Goal: Task Accomplishment & Management: Complete application form

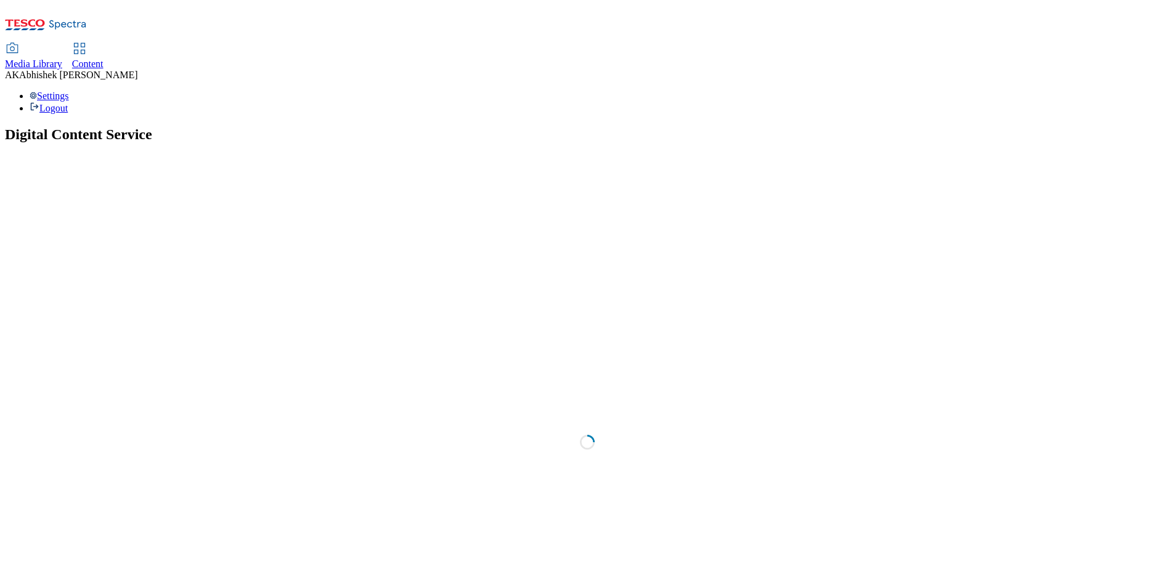
click at [104, 59] on span "Content" at bounding box center [87, 64] width 31 height 10
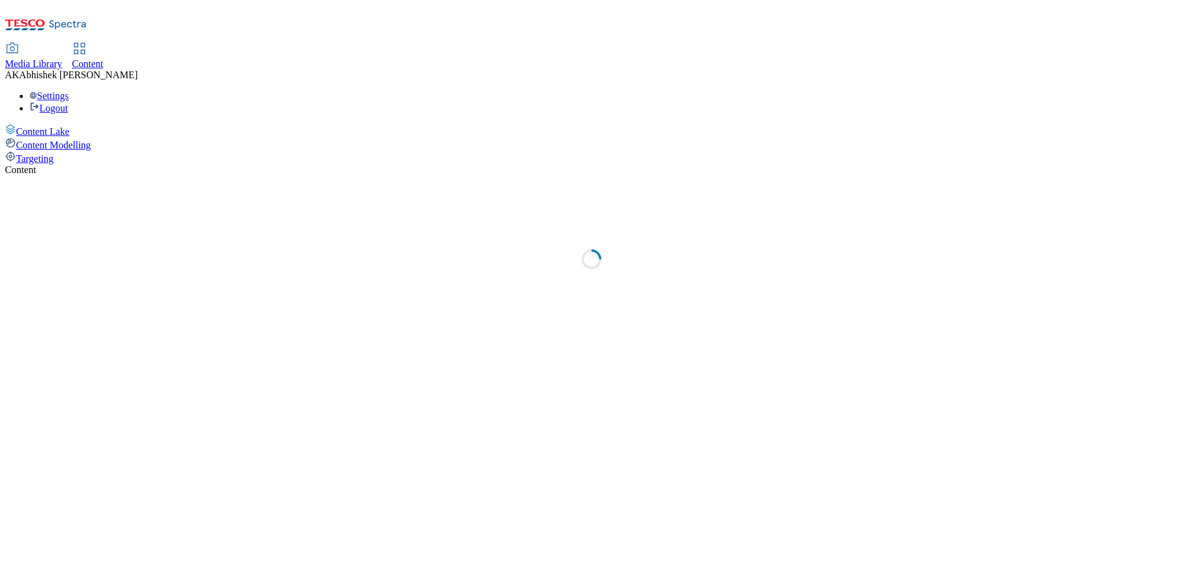
select select "ghs-uk"
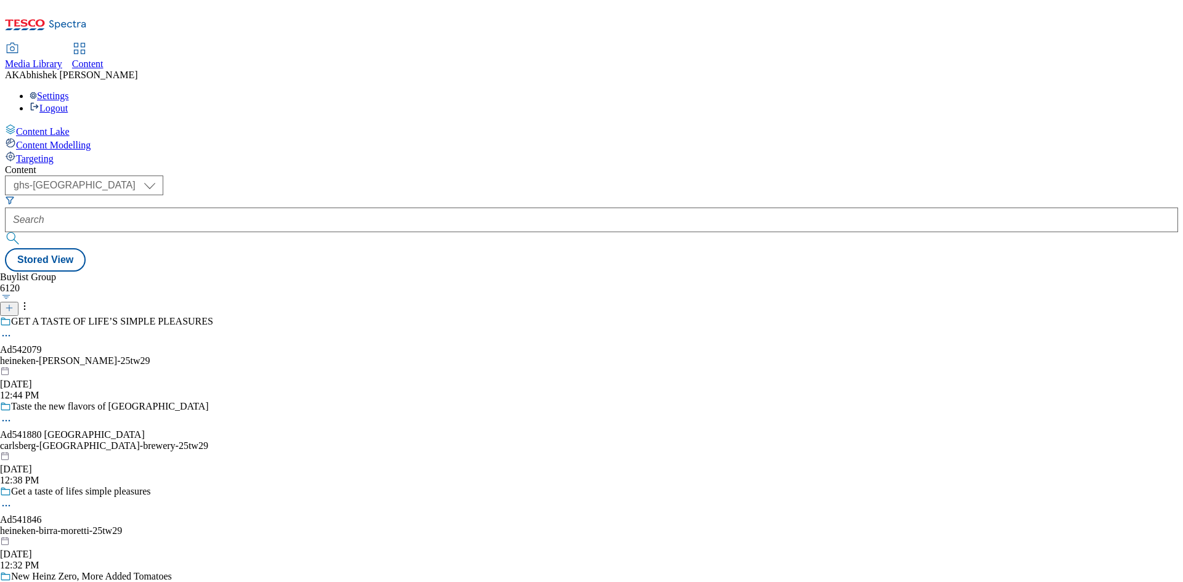
click at [9, 305] on line at bounding box center [9, 308] width 0 height 6
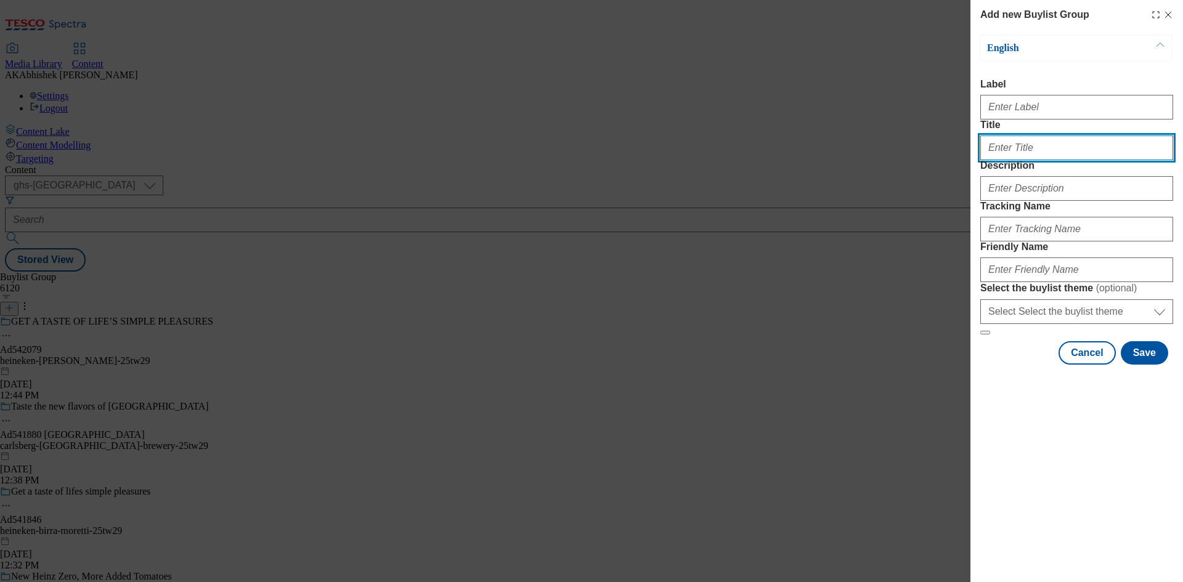
click at [1020, 160] on input "Title" at bounding box center [1077, 148] width 193 height 25
paste input "Abhishek.Kumar.ProcessTeam@dunnhumby.com"
click at [1007, 160] on input "AdAbhishek.Kumar.ProcessTeam@dunnhumby.com" at bounding box center [1077, 148] width 193 height 25
paste input "542041"
type input "Ad542041"
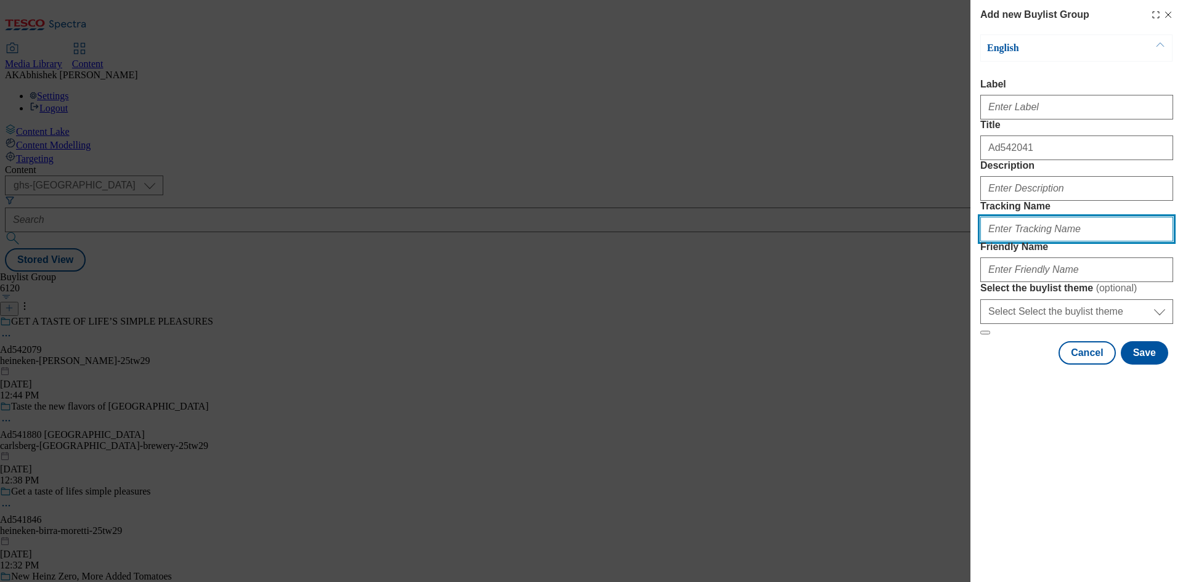
click at [1024, 242] on input "Tracking Name" at bounding box center [1077, 229] width 193 height 25
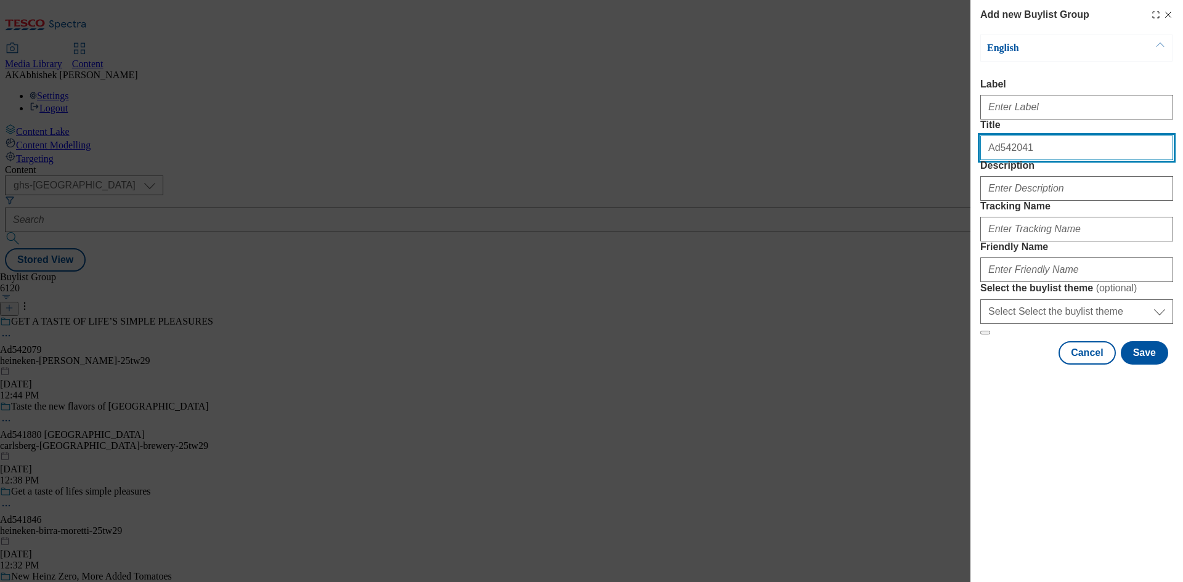
drag, startPoint x: 1063, startPoint y: 174, endPoint x: 657, endPoint y: 173, distance: 405.6
click at [666, 172] on div "Add new Buylist Group English Label Title Ad542041 Description Tracking Name Fr…" at bounding box center [591, 291] width 1183 height 582
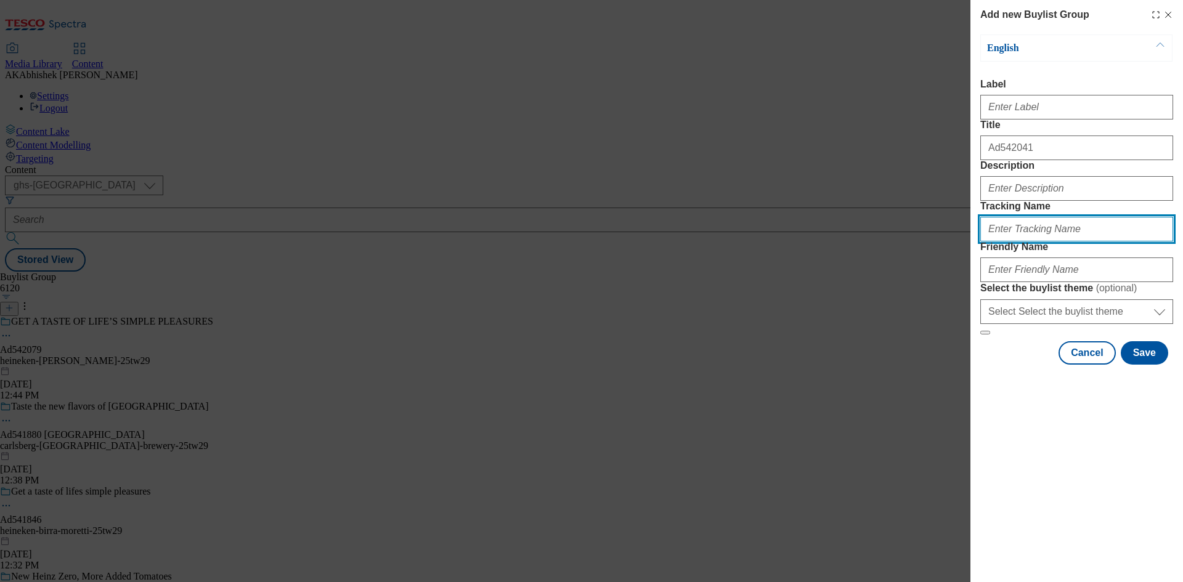
click at [1029, 242] on input "Tracking Name" at bounding box center [1077, 229] width 193 height 25
paste input "542041"
type input "DH_AD542041"
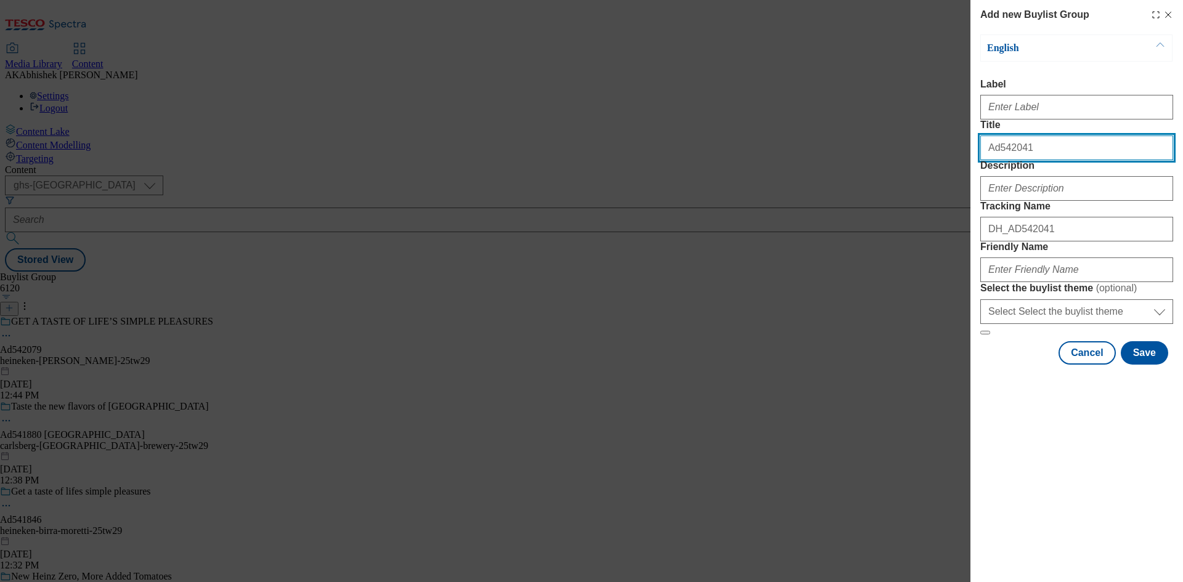
drag, startPoint x: 1048, startPoint y: 178, endPoint x: 785, endPoint y: 179, distance: 263.2
click at [785, 179] on div "Add new Buylist Group English Label Title Ad542041 Description Tracking Name DH…" at bounding box center [591, 291] width 1183 height 582
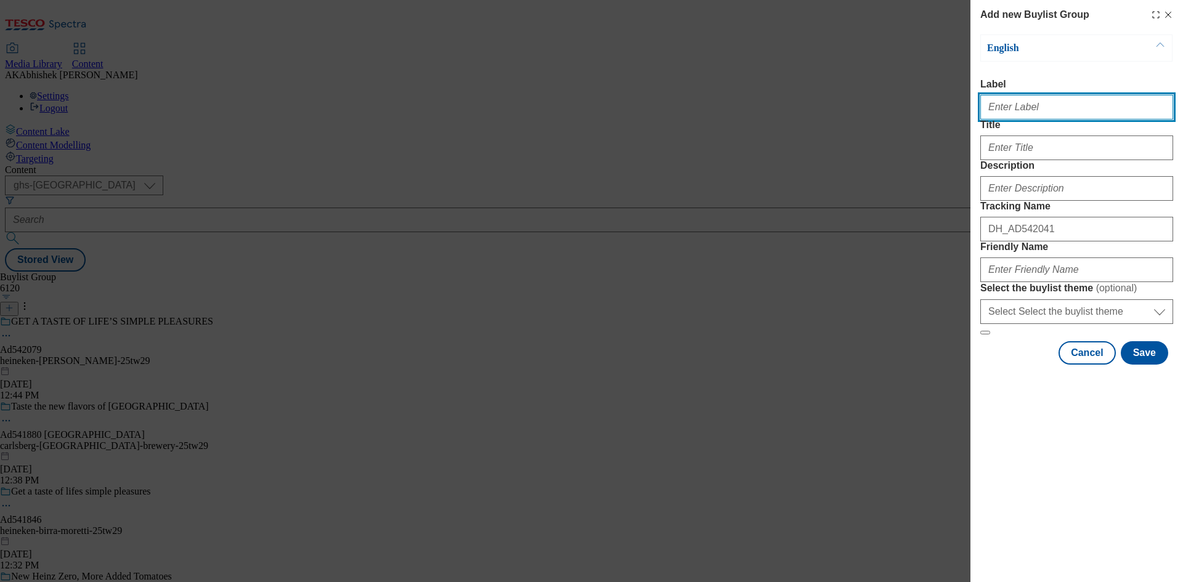
click at [1069, 110] on input "Label" at bounding box center [1077, 107] width 193 height 25
paste input "Ad542041"
type input "Ad542041"
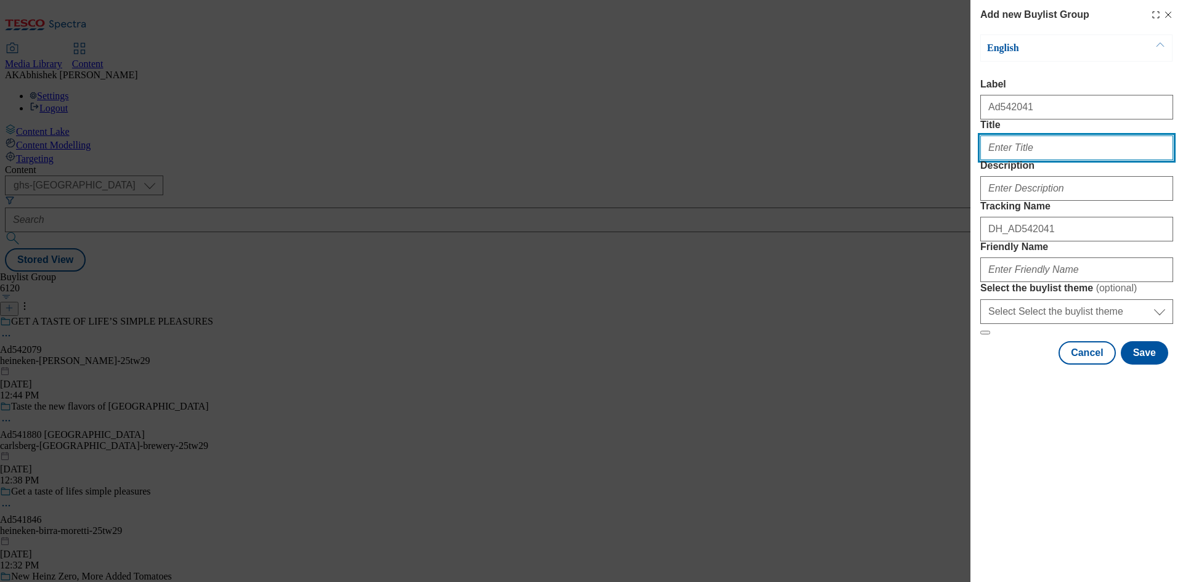
click at [1030, 160] on input "Title" at bounding box center [1077, 148] width 193 height 25
paste input "CHANCE TO WIN THE ULTIMATE NFL EXPERIENCE"
click at [1107, 160] on input "CHANCE TO WIN THE ULTIMATE NFL EXPERIENCE" at bounding box center [1077, 148] width 193 height 25
paste input "Chance to win The ultimate Nfl experience"
click at [1093, 160] on input "Chance to win The ultimate Nfl experience" at bounding box center [1077, 148] width 193 height 25
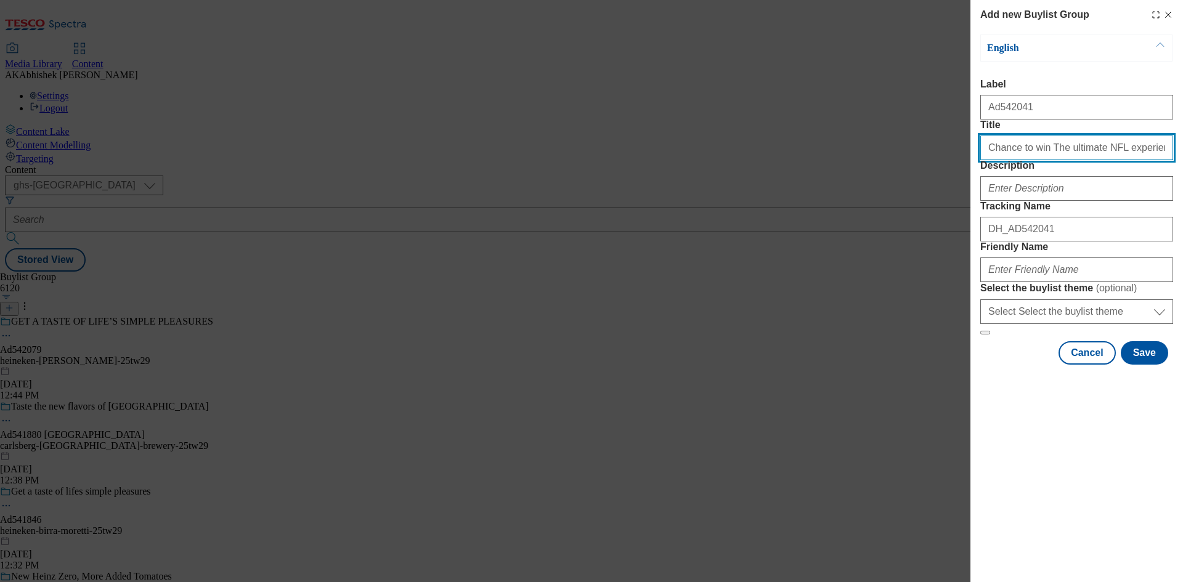
type input "Chance to win The ultimate NFL experience"
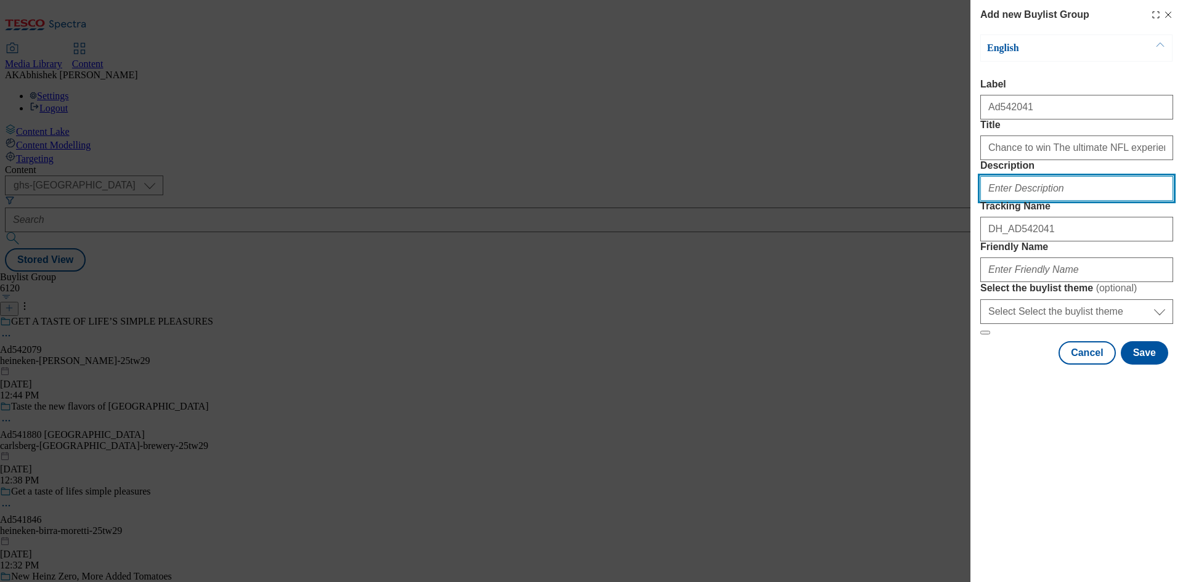
click at [1095, 201] on input "Description" at bounding box center [1077, 188] width 193 height 25
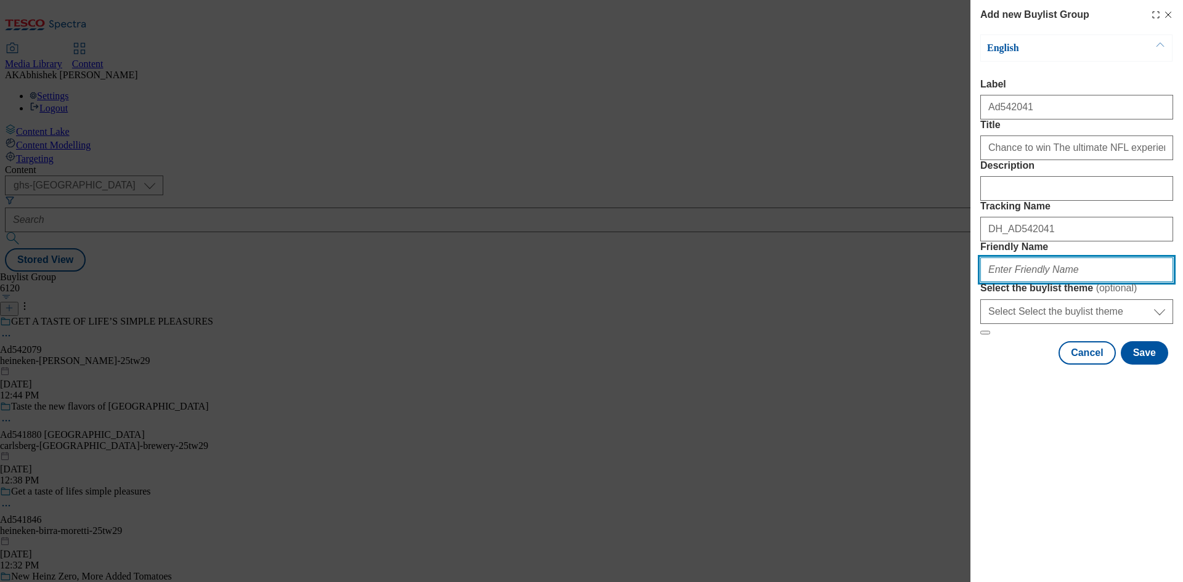
click at [1071, 282] on input "Friendly Name" at bounding box center [1077, 270] width 193 height 25
paste input "PopTarts"
click at [998, 282] on input "PopTarts" at bounding box center [1077, 270] width 193 height 25
type input "poptarts-chocolates-25tw28"
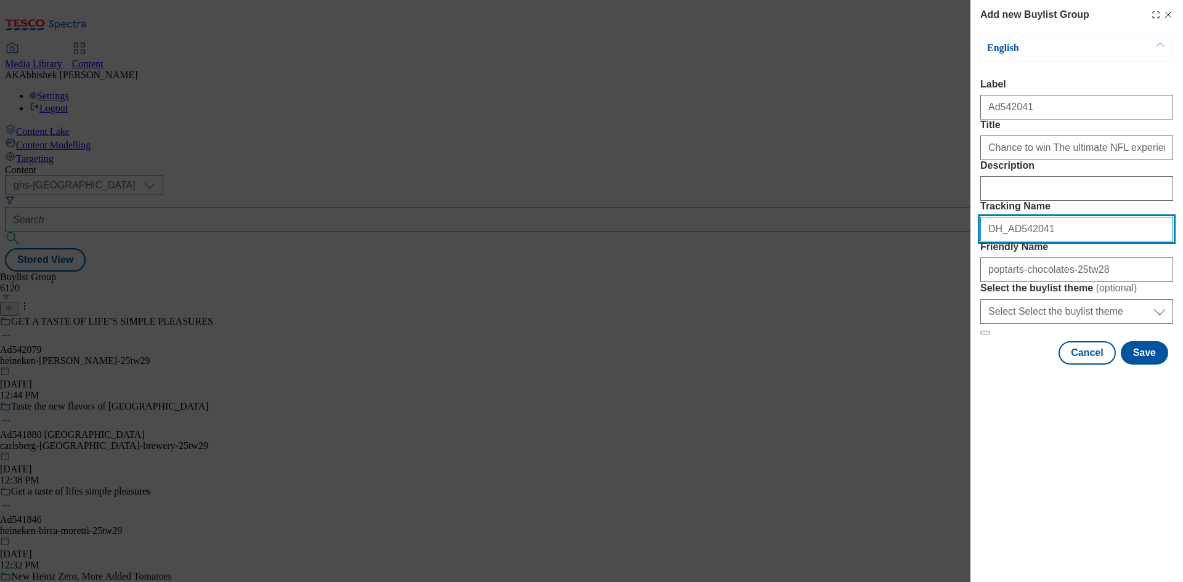
drag, startPoint x: 1068, startPoint y: 296, endPoint x: 815, endPoint y: 293, distance: 252.7
click at [840, 293] on div "Add new Buylist Group English Label Ad542041 Title Chance to win The ultimate N…" at bounding box center [591, 291] width 1183 height 582
click at [1148, 365] on button "Save" at bounding box center [1144, 352] width 47 height 23
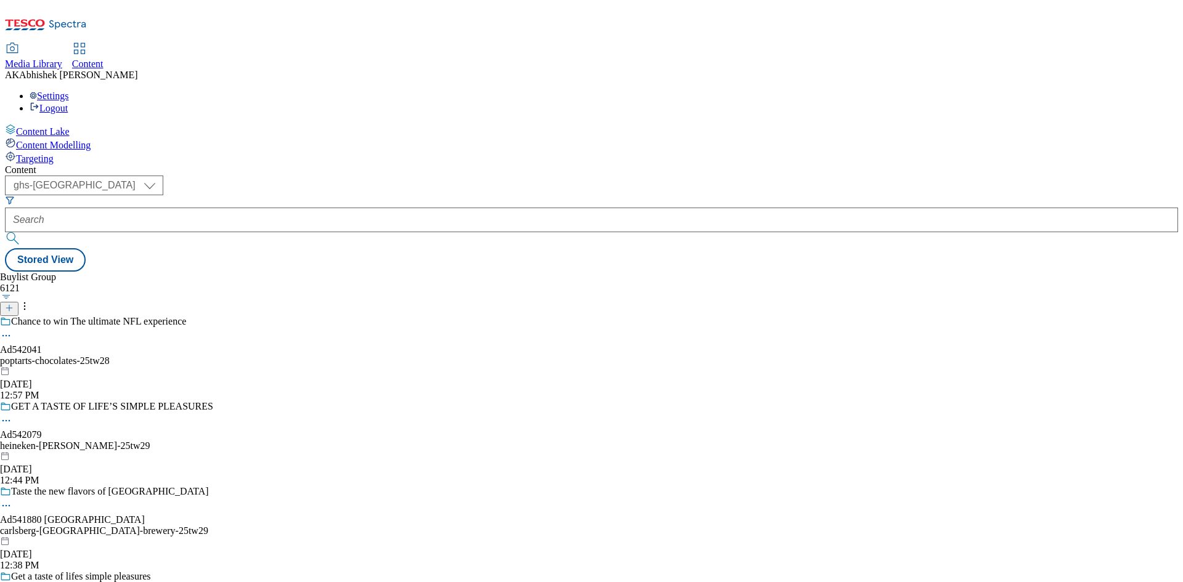
click at [214, 356] on div "poptarts-chocolates-25tw28" at bounding box center [107, 361] width 214 height 11
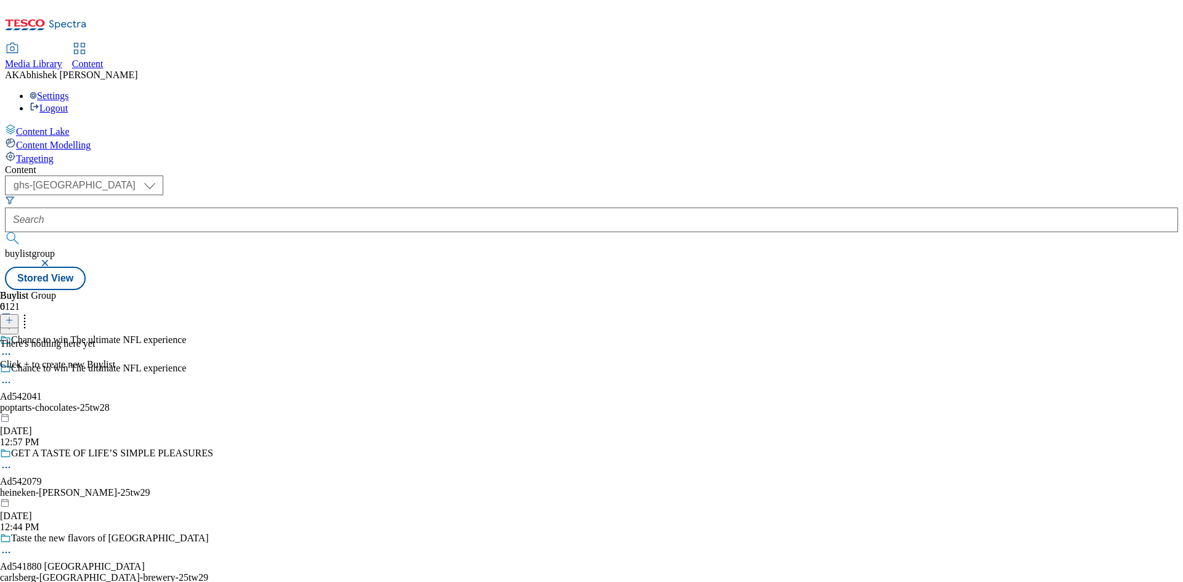
click at [14, 316] on icon at bounding box center [9, 320] width 9 height 9
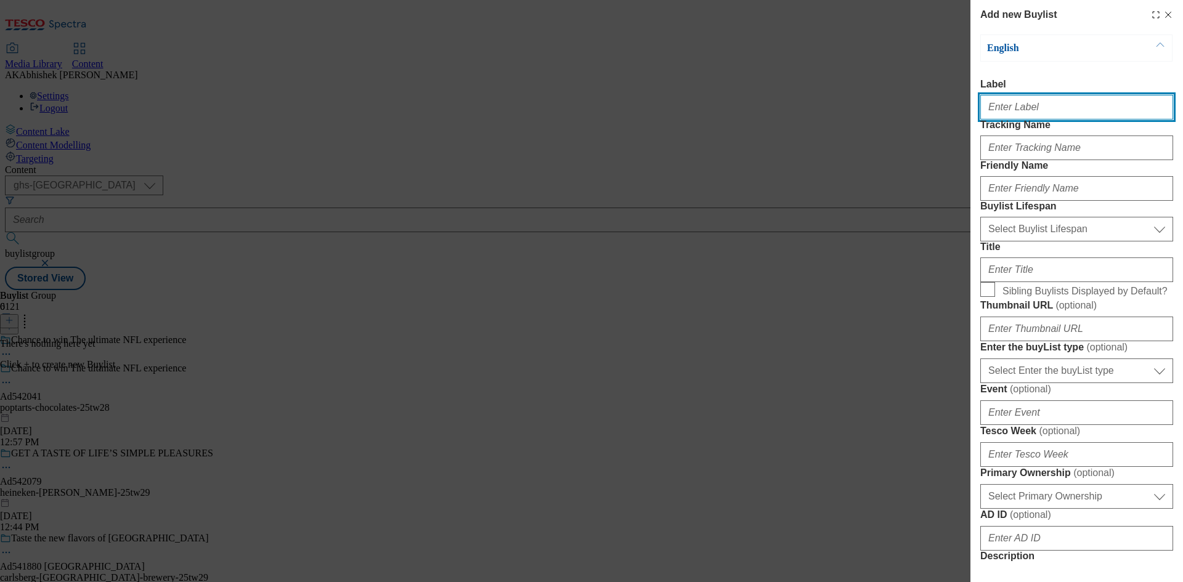
click at [999, 108] on input "Label" at bounding box center [1077, 107] width 193 height 25
paste input "DH_AD542041"
type input "DH_AD542041"
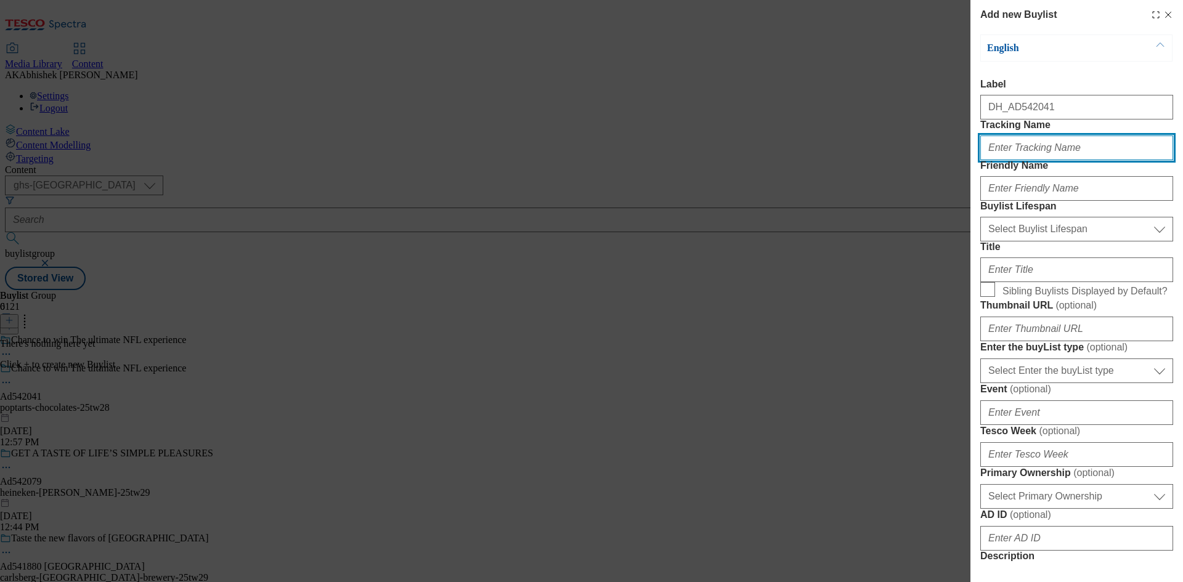
click at [1035, 160] on input "Tracking Name" at bounding box center [1077, 148] width 193 height 25
paste input "DH_AD542041"
type input "DH_AD542041"
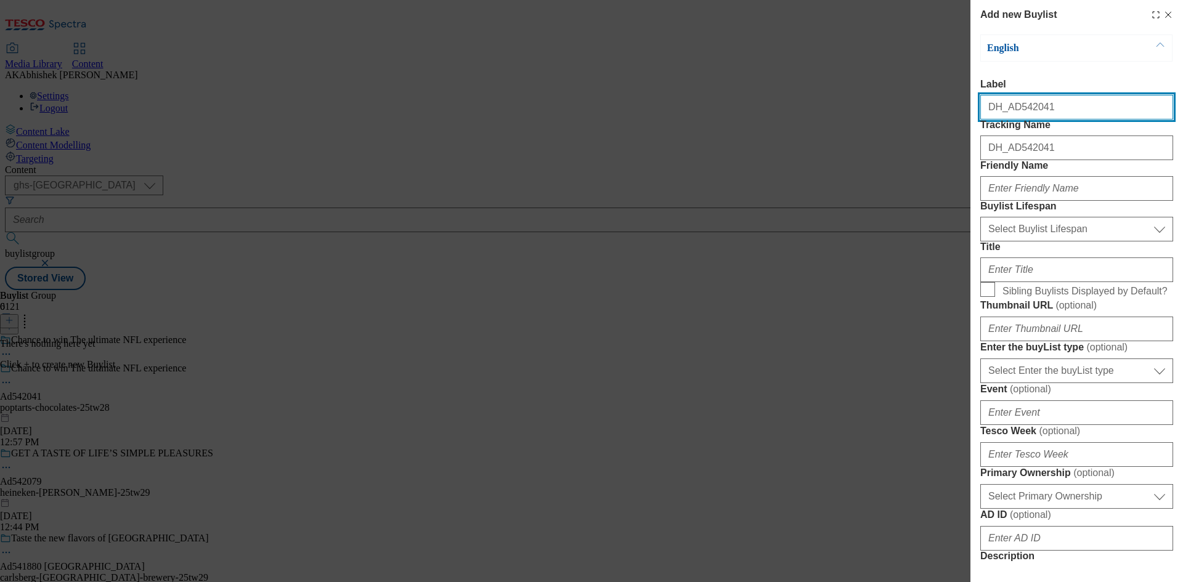
click at [1008, 112] on input "DH_AD542041" at bounding box center [1077, 107] width 193 height 25
drag, startPoint x: 1010, startPoint y: 110, endPoint x: 859, endPoint y: 101, distance: 150.7
click at [859, 101] on div "Add new Buylist English Label DH_AD542041 Tracking Name DH_AD542041 Friendly Na…" at bounding box center [591, 291] width 1183 height 582
type input "Ad542041"
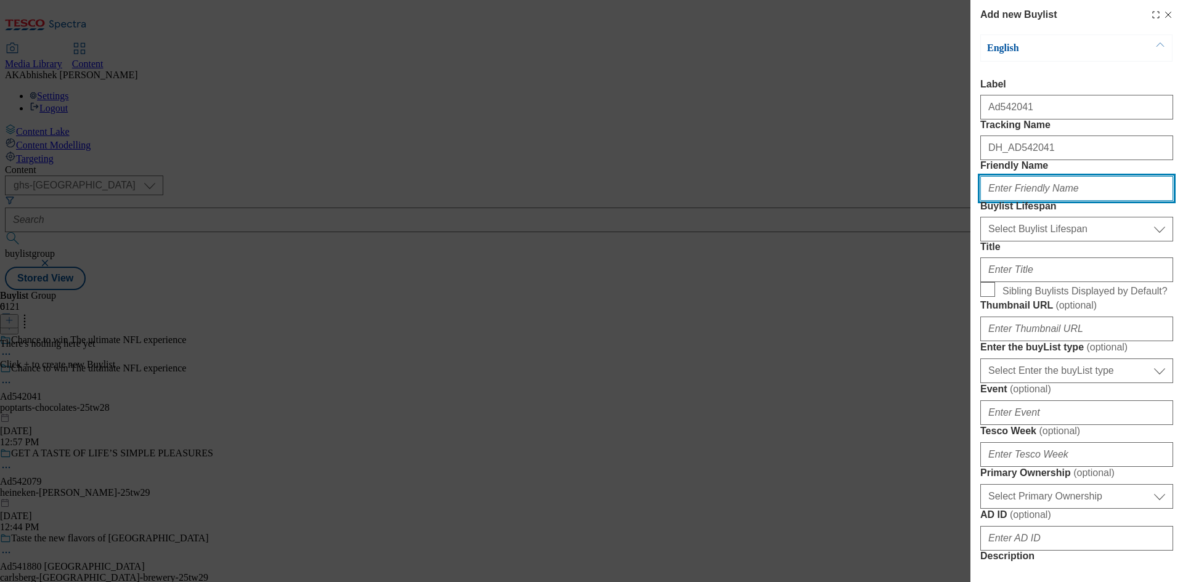
click at [1036, 201] on input "Friendly Name" at bounding box center [1077, 188] width 193 height 25
drag, startPoint x: 1009, startPoint y: 233, endPoint x: 1022, endPoint y: 235, distance: 13.1
click at [1009, 201] on input "Friendly Name" at bounding box center [1077, 188] width 193 height 25
paste input "poptarts"
type input "poptarts"
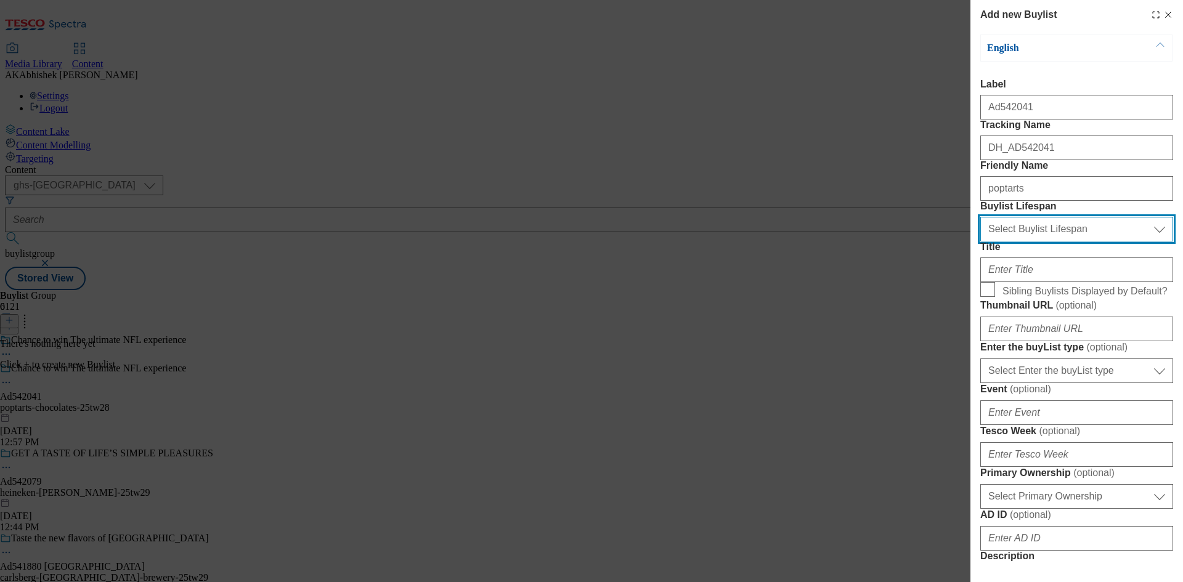
click at [1055, 242] on select "Select Buylist Lifespan evergreen seasonal tactical" at bounding box center [1077, 229] width 193 height 25
select select "tactical"
click at [981, 242] on select "Select Buylist Lifespan evergreen seasonal tactical" at bounding box center [1077, 229] width 193 height 25
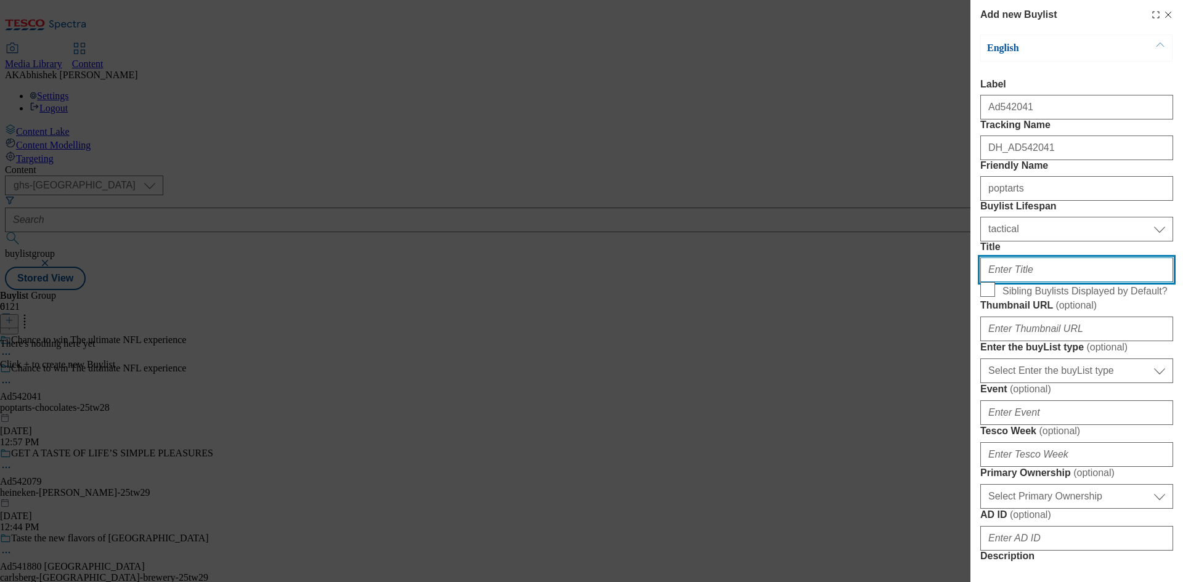
click at [1055, 282] on input "Title" at bounding box center [1077, 270] width 193 height 25
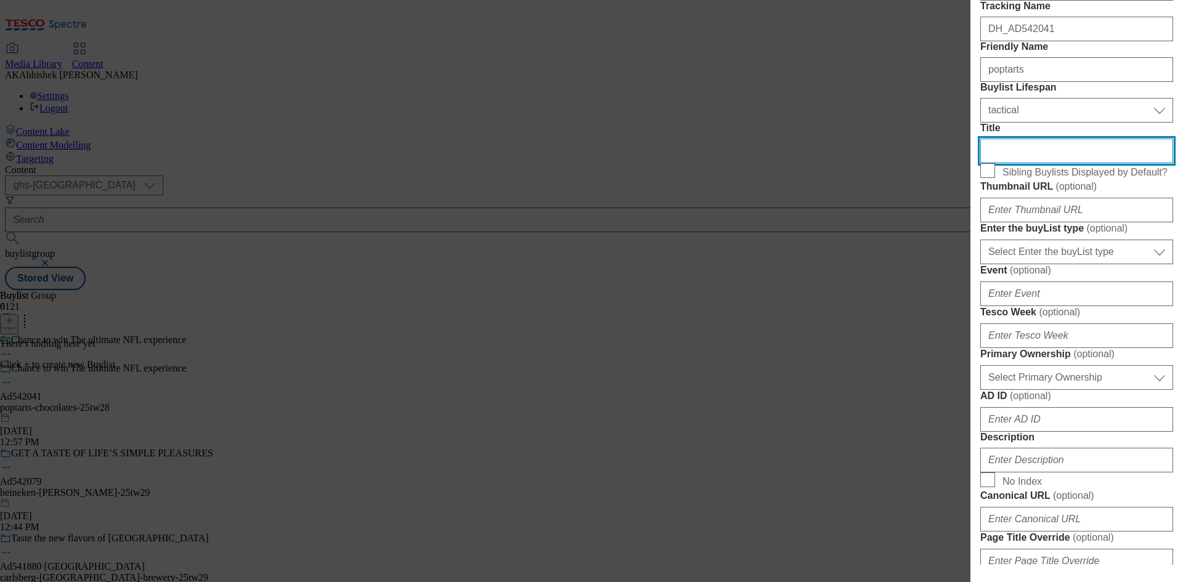
scroll to position [123, 0]
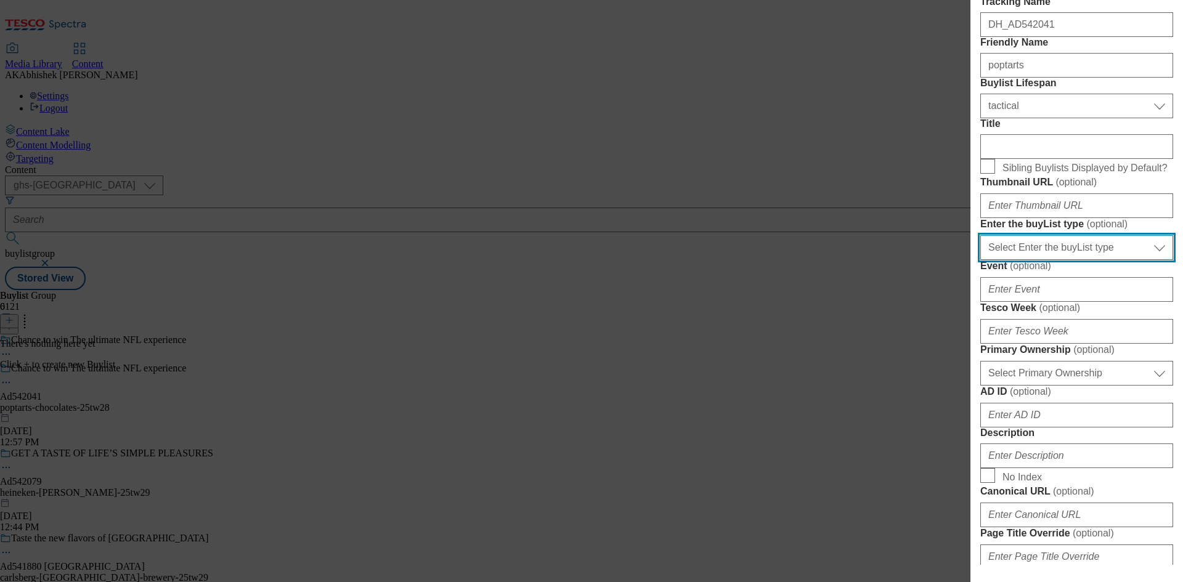
click at [1095, 260] on select "Select Enter the buyList type event supplier funded long term >4 weeks supplier…" at bounding box center [1077, 247] width 193 height 25
select select "supplier funded short term 1-3 weeks"
click at [981, 260] on select "Select Enter the buyList type event supplier funded long term >4 weeks supplier…" at bounding box center [1077, 247] width 193 height 25
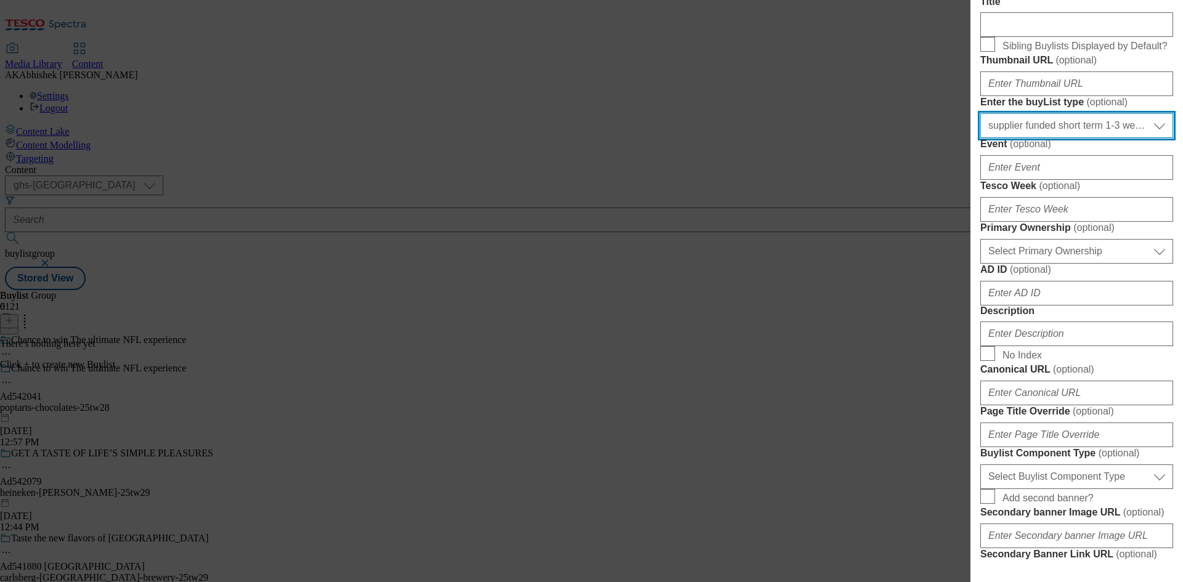
scroll to position [247, 0]
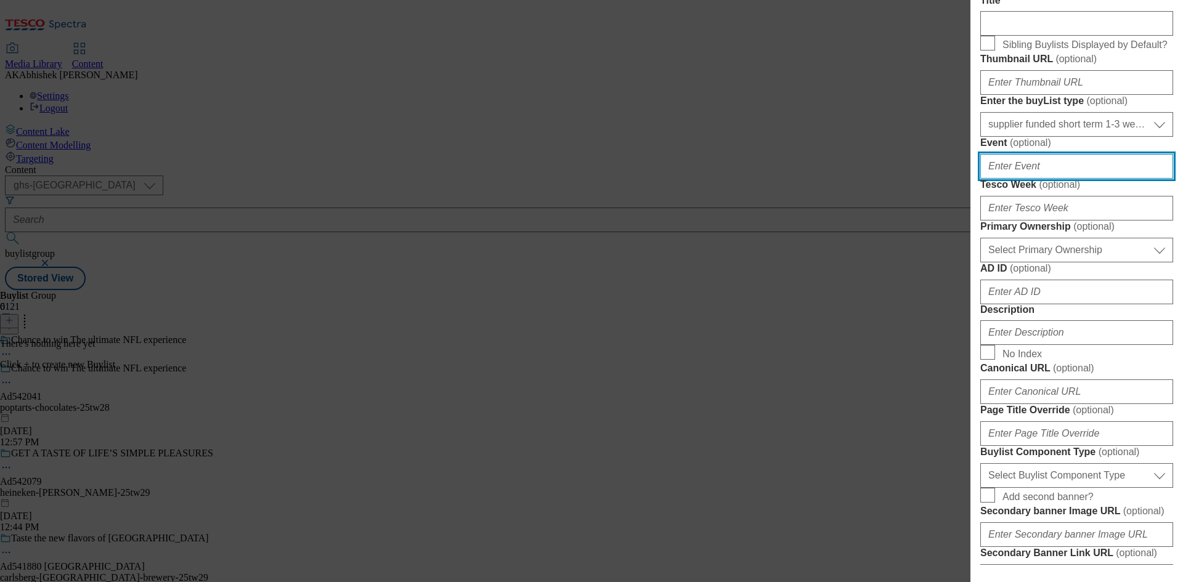
click at [1072, 179] on input "Event ( optional )" at bounding box center [1077, 166] width 193 height 25
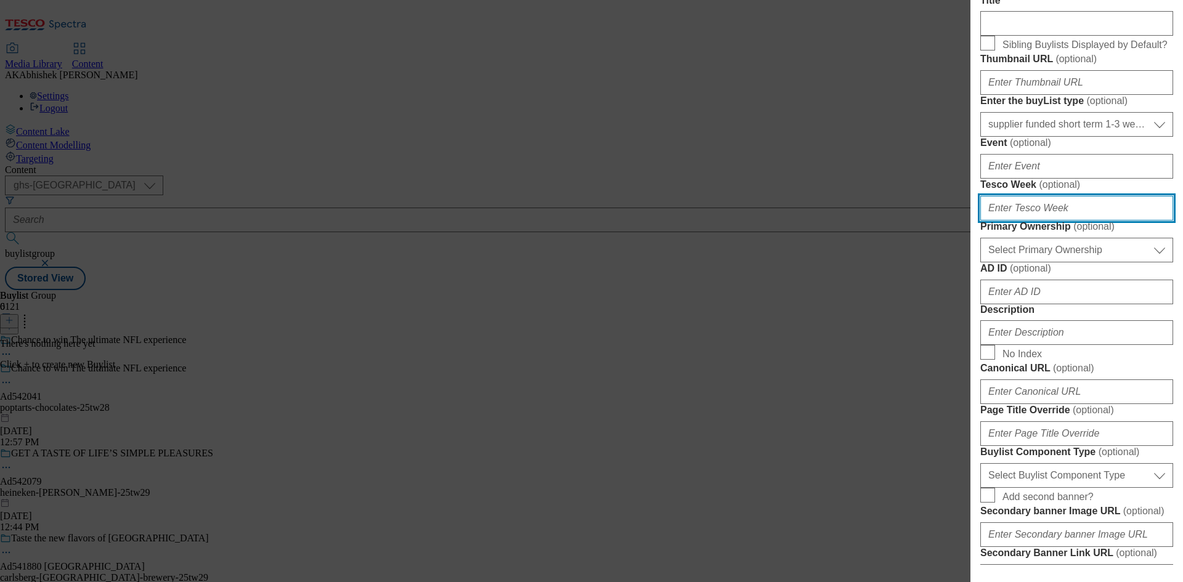
click at [1065, 221] on input "Tesco Week ( optional )" at bounding box center [1077, 208] width 193 height 25
type input "28"
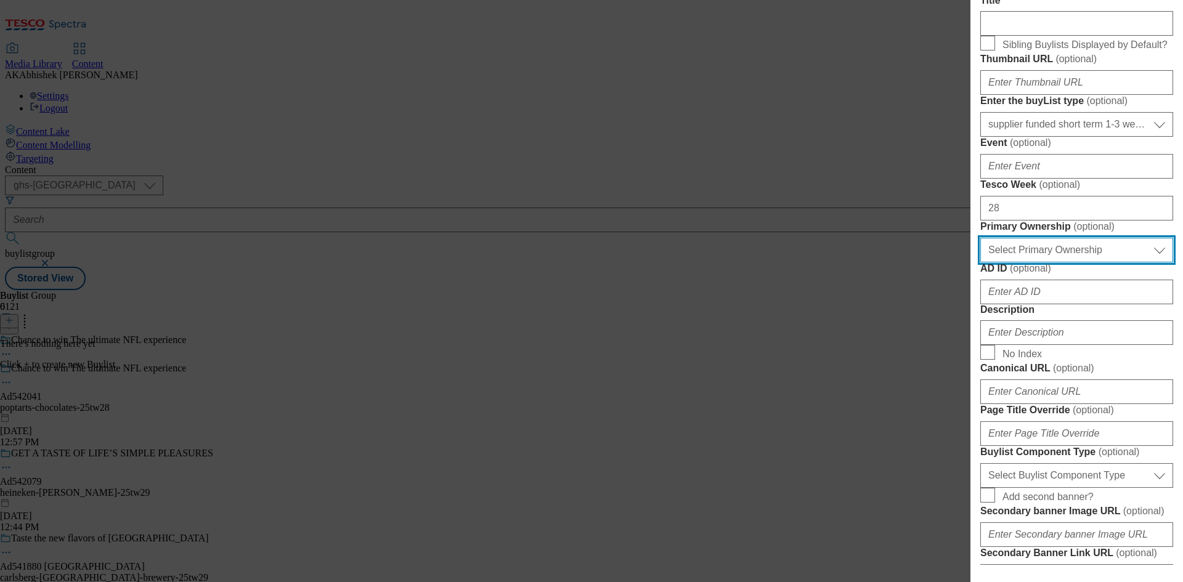
click at [1085, 263] on select "Select Primary Ownership tesco dunnhumby" at bounding box center [1077, 250] width 193 height 25
select select "dunnhumby"
click at [981, 263] on select "Select Primary Ownership tesco dunnhumby" at bounding box center [1077, 250] width 193 height 25
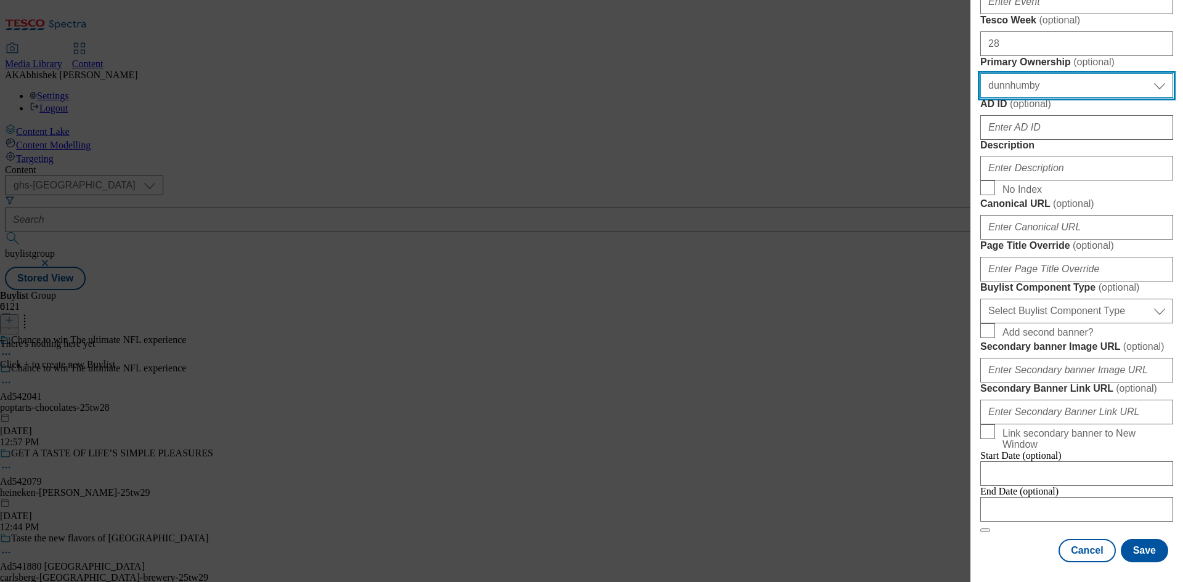
scroll to position [431, 0]
type input "2"
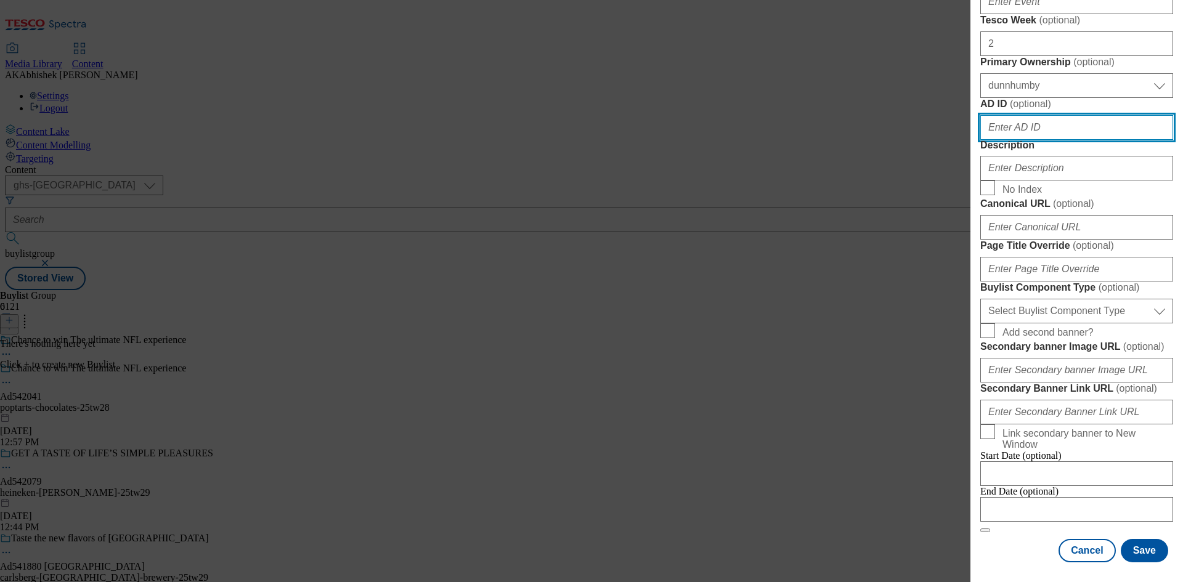
click at [1027, 140] on input "AD ID ( optional )" at bounding box center [1077, 127] width 193 height 25
paste input "542041"
type input "542041"
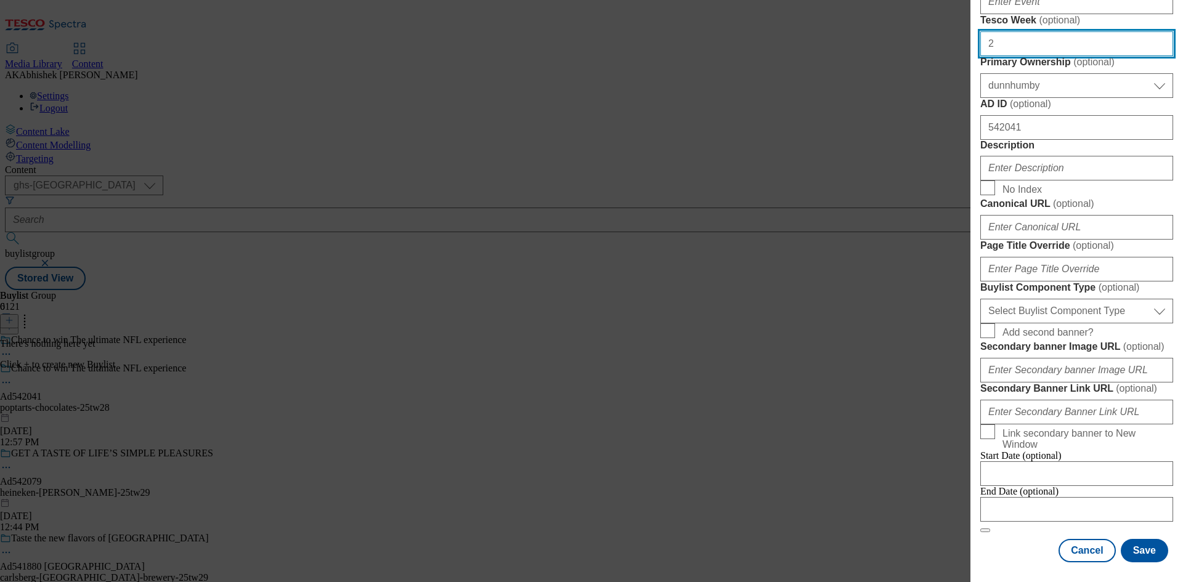
click at [1033, 56] on input "2" at bounding box center [1077, 43] width 193 height 25
type input "28"
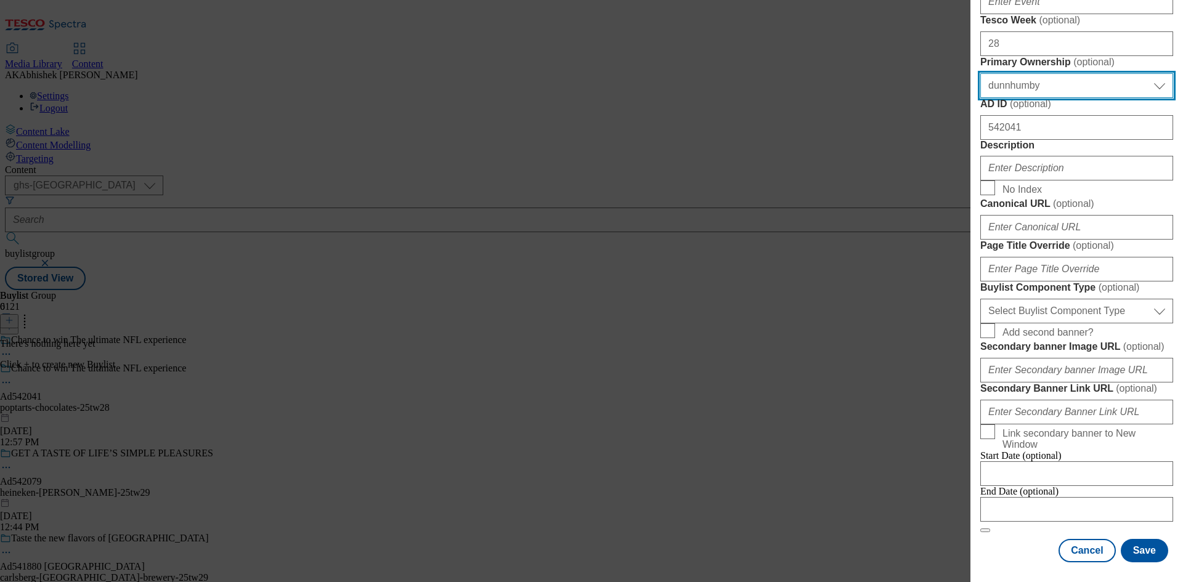
click at [1026, 82] on select "Select Primary Ownership tesco dunnhumby" at bounding box center [1077, 85] width 193 height 25
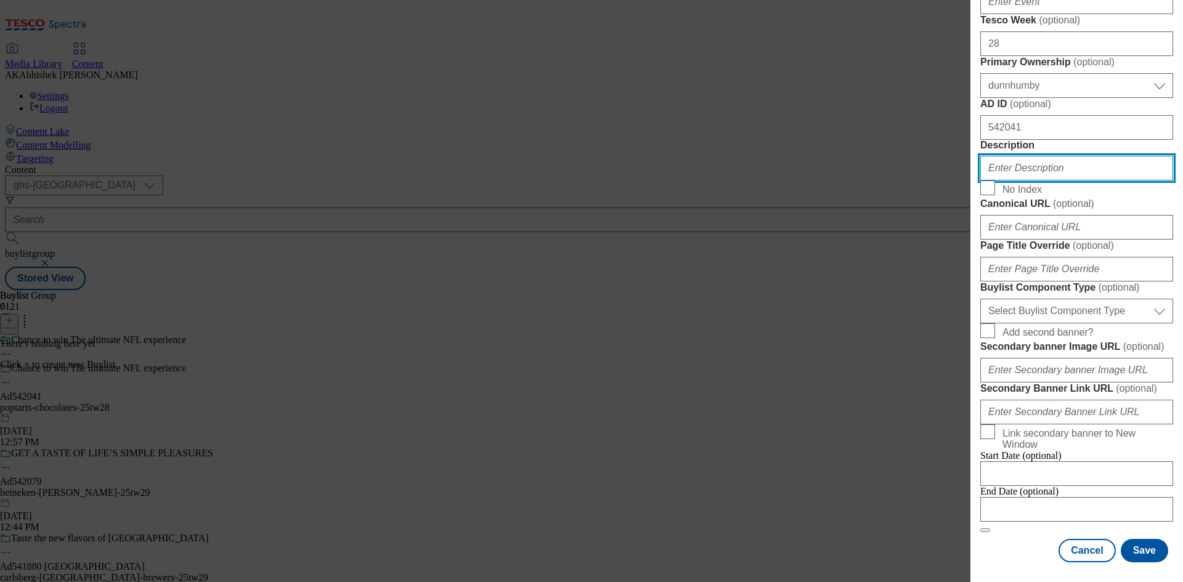
click at [1039, 181] on input "Description" at bounding box center [1077, 168] width 193 height 25
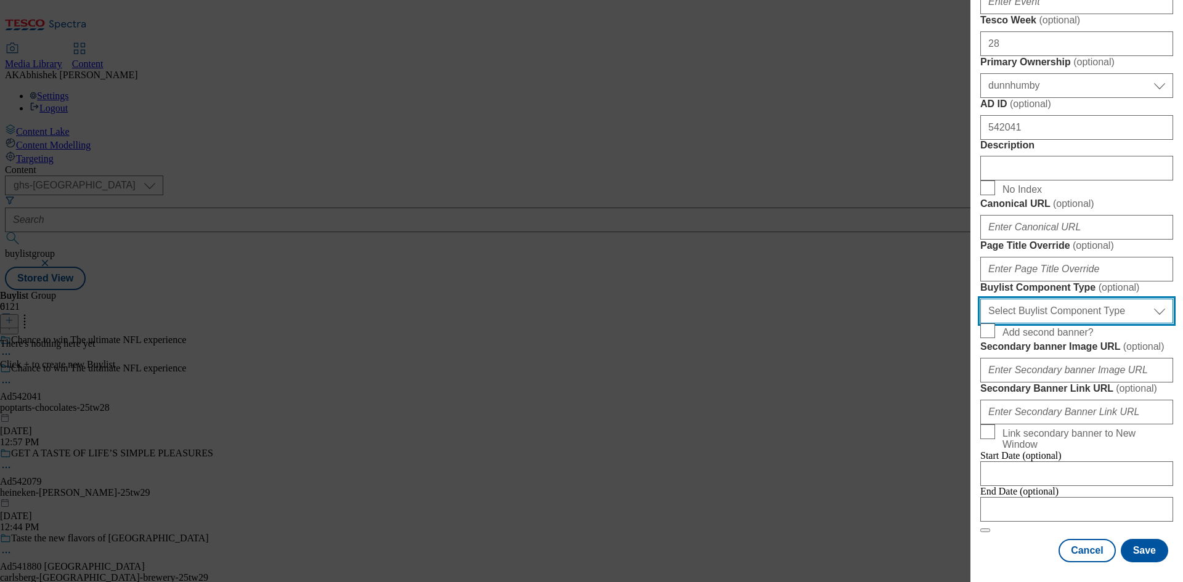
click at [1102, 301] on select "Select Buylist Component Type Banner Competition Header Meal" at bounding box center [1077, 311] width 193 height 25
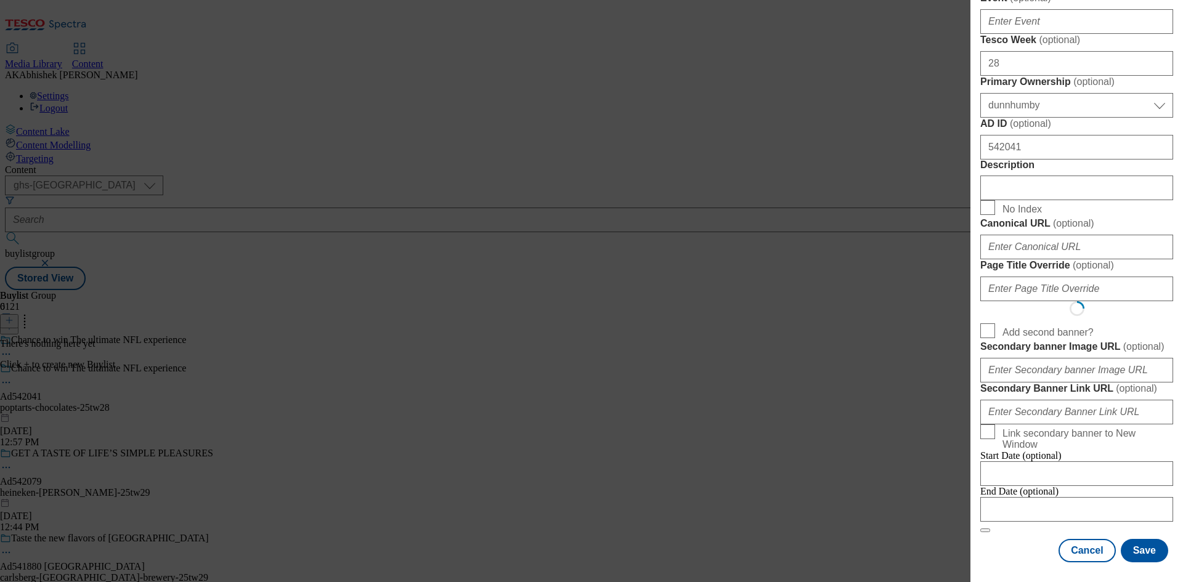
select select "Banner"
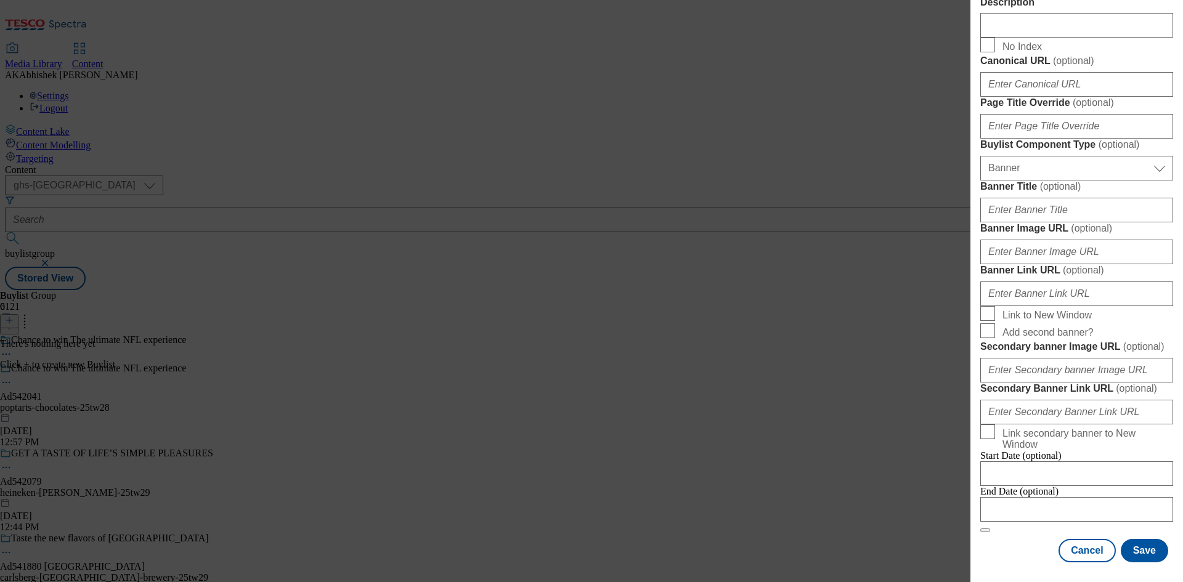
scroll to position [1080, 0]
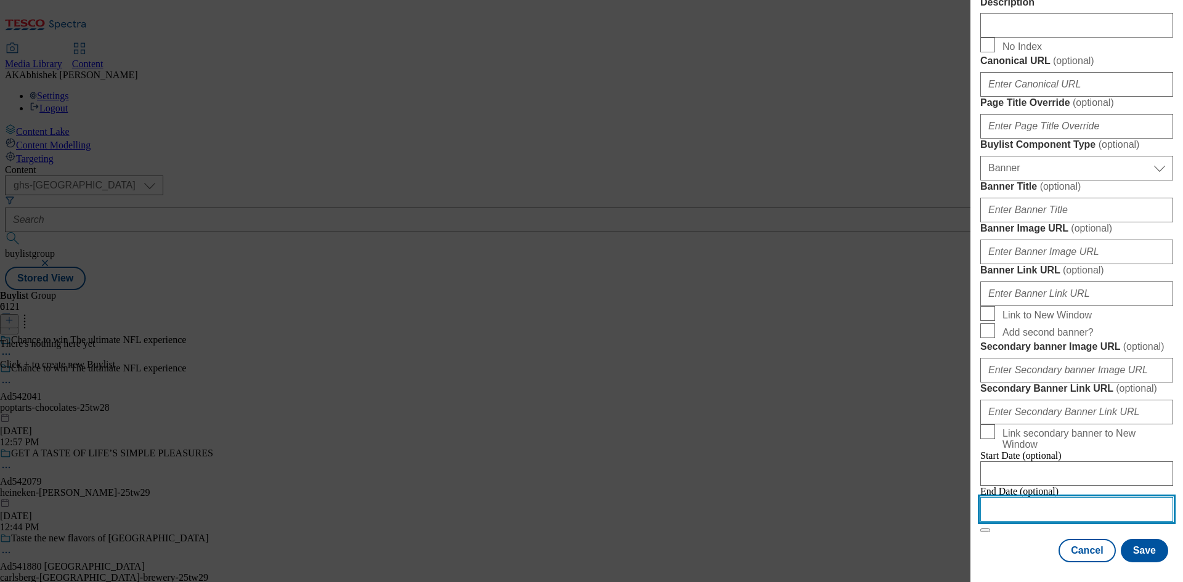
click at [1023, 501] on input "Modal" at bounding box center [1077, 509] width 193 height 25
select select "2025"
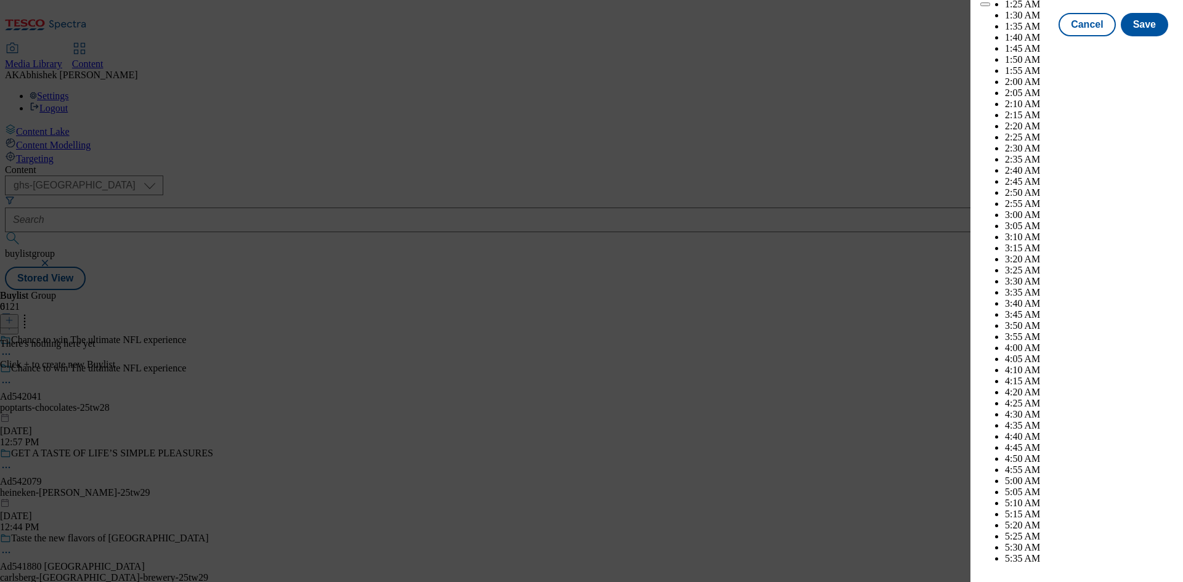
scroll to position [3524, 0]
select select "November"
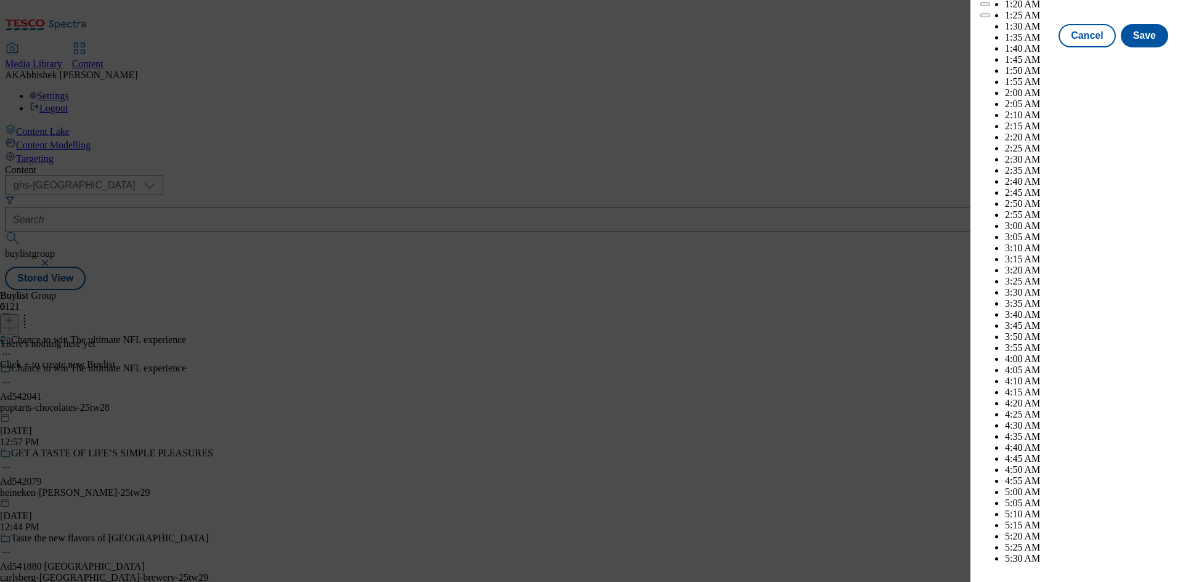
scroll to position [5435, 0]
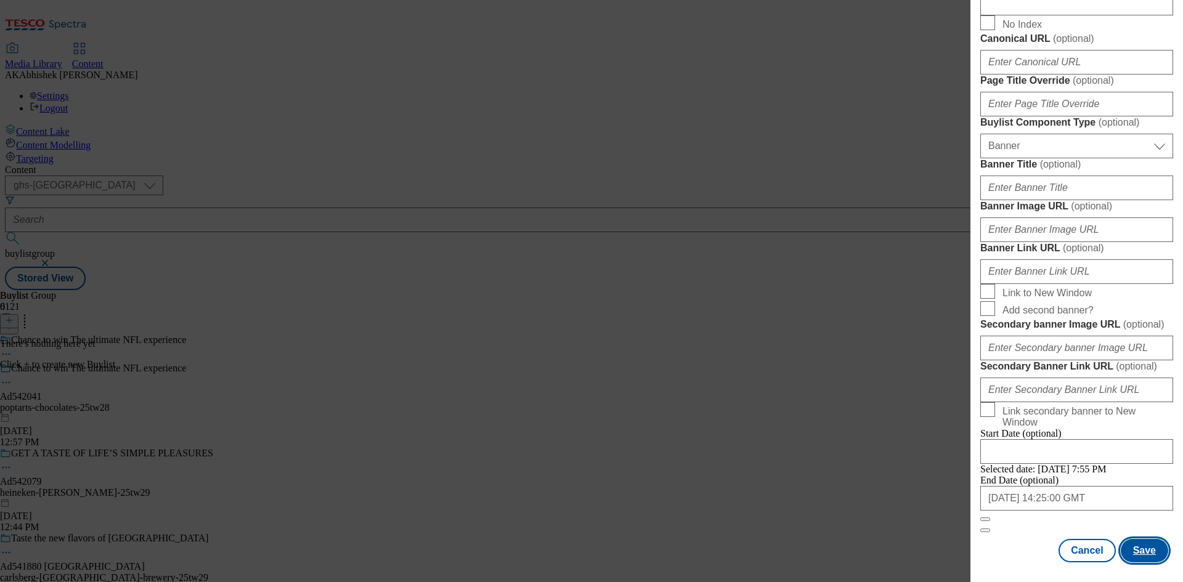
click at [1133, 545] on button "Save" at bounding box center [1144, 550] width 47 height 23
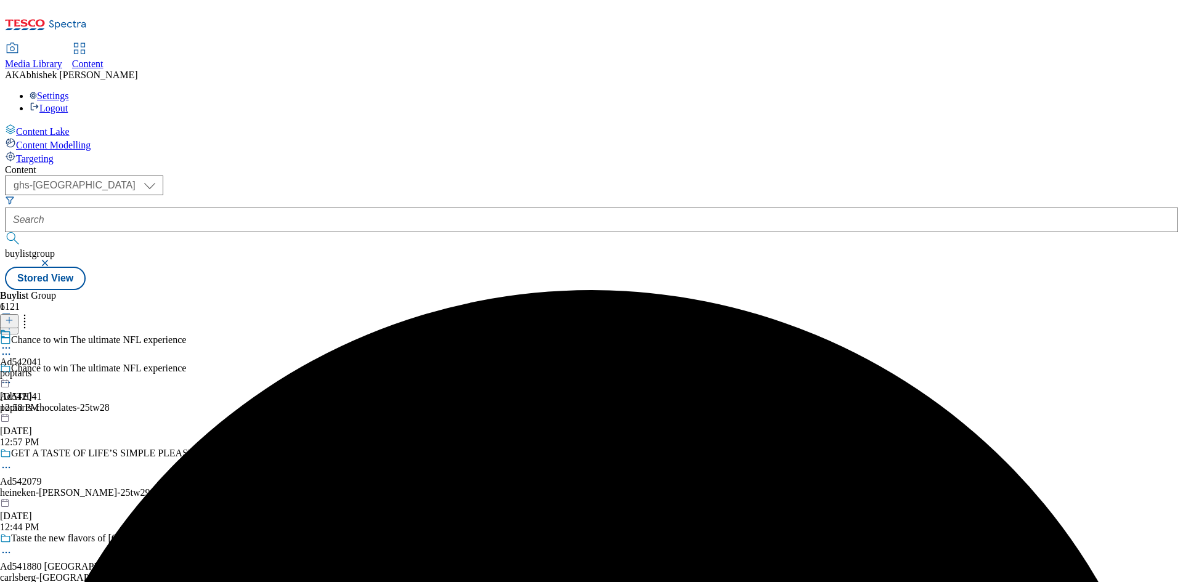
click at [42, 368] on div "poptarts" at bounding box center [21, 373] width 42 height 11
click at [14, 316] on icon at bounding box center [9, 320] width 9 height 9
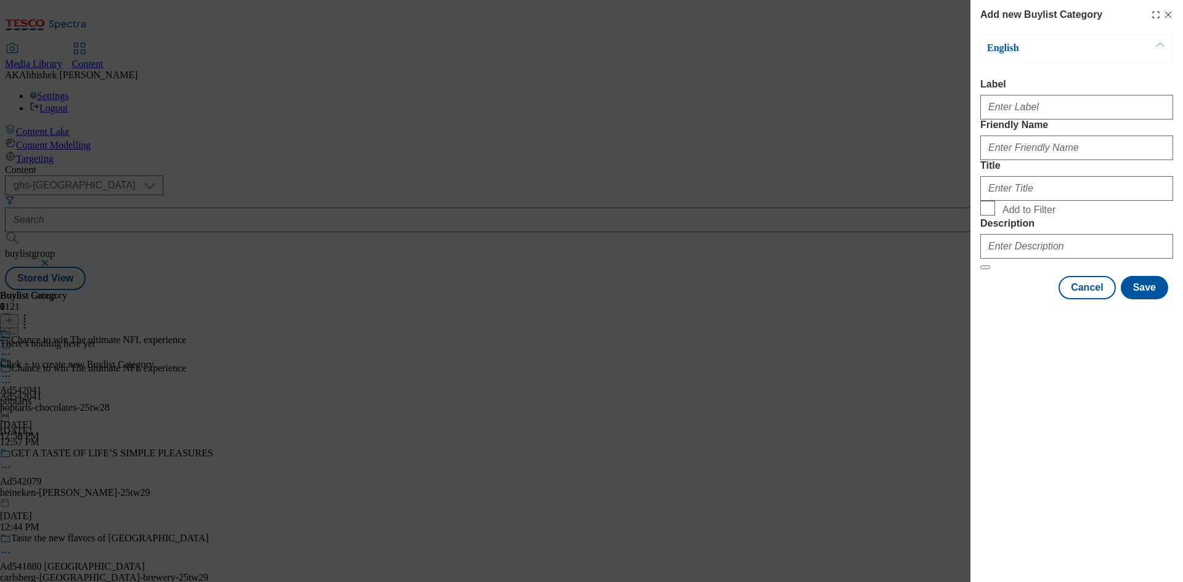
click at [997, 97] on div "Modal" at bounding box center [1077, 105] width 193 height 30
click at [1011, 112] on input "Label" at bounding box center [1077, 107] width 193 height 25
paste input "542041"
type input "Ad542041"
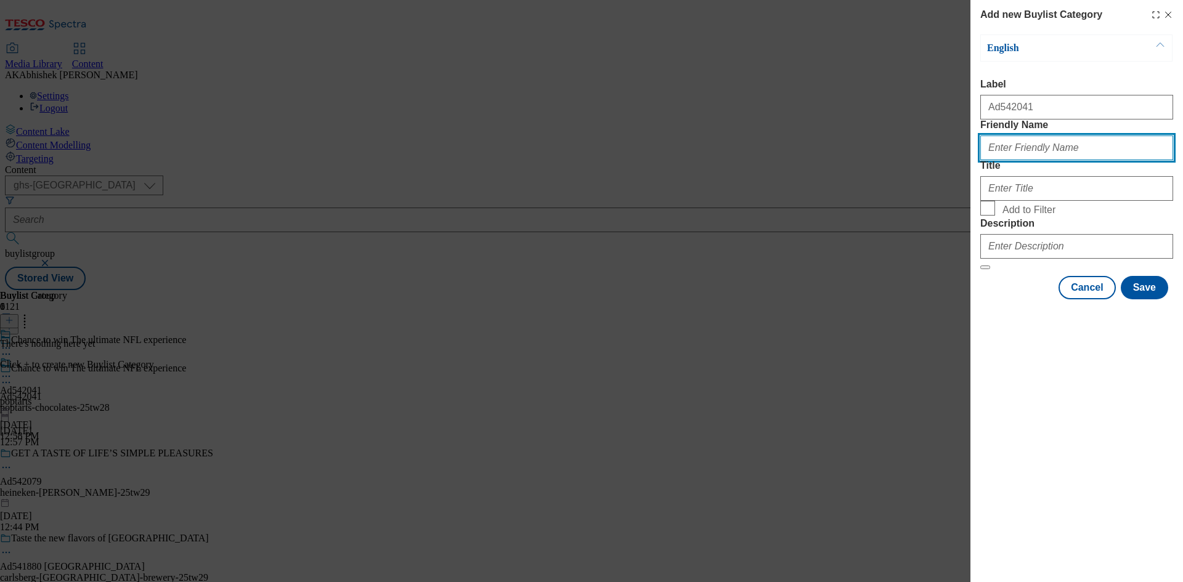
click at [1036, 160] on input "Friendly Name" at bounding box center [1077, 148] width 193 height 25
paste input "poptarts-chocolates"
type input "poptarts-chocolates"
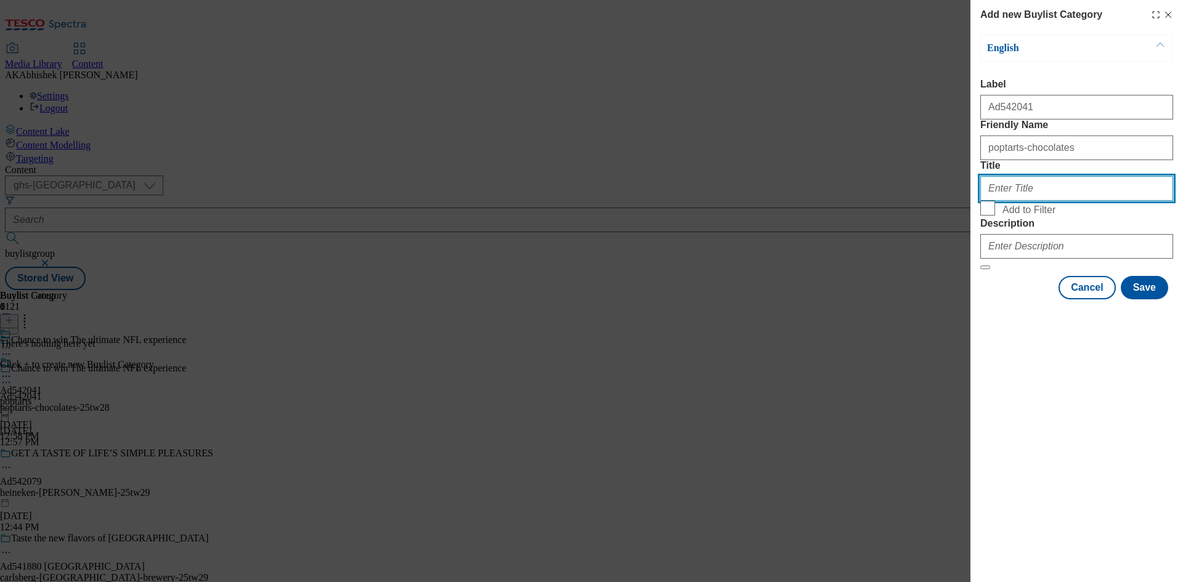
drag, startPoint x: 1022, startPoint y: 233, endPoint x: 1053, endPoint y: 233, distance: 31.4
click at [1023, 201] on input "Title" at bounding box center [1077, 188] width 193 height 25
paste input "poptarts-chocolates"
drag, startPoint x: 1019, startPoint y: 234, endPoint x: 1183, endPoint y: 226, distance: 163.6
click at [1183, 226] on div "Add new Buylist Category English Label Ad542041 Friendly Name poptarts-chocolat…" at bounding box center [1077, 151] width 213 height 302
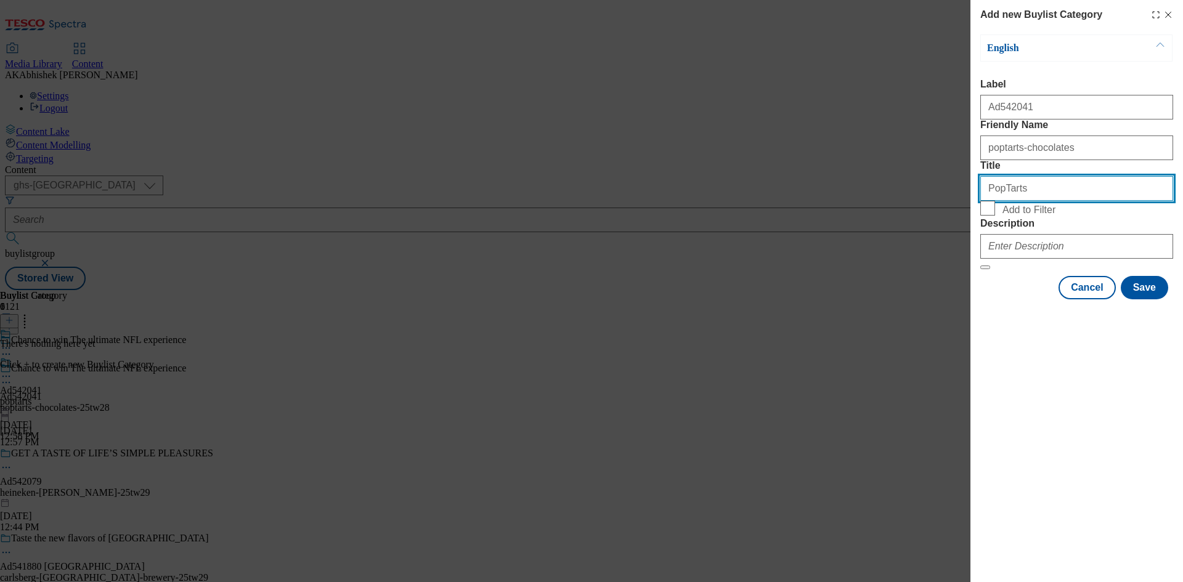
click at [1072, 201] on input "PopTarts" at bounding box center [1077, 188] width 193 height 25
type input "PopTarts"
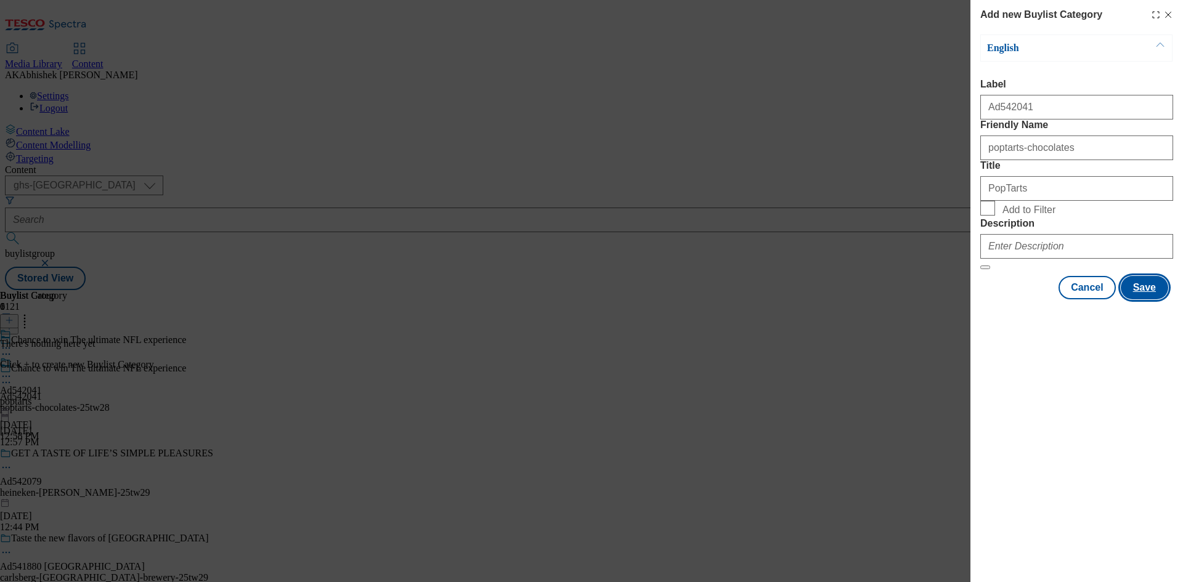
click at [1145, 300] on button "Save" at bounding box center [1144, 287] width 47 height 23
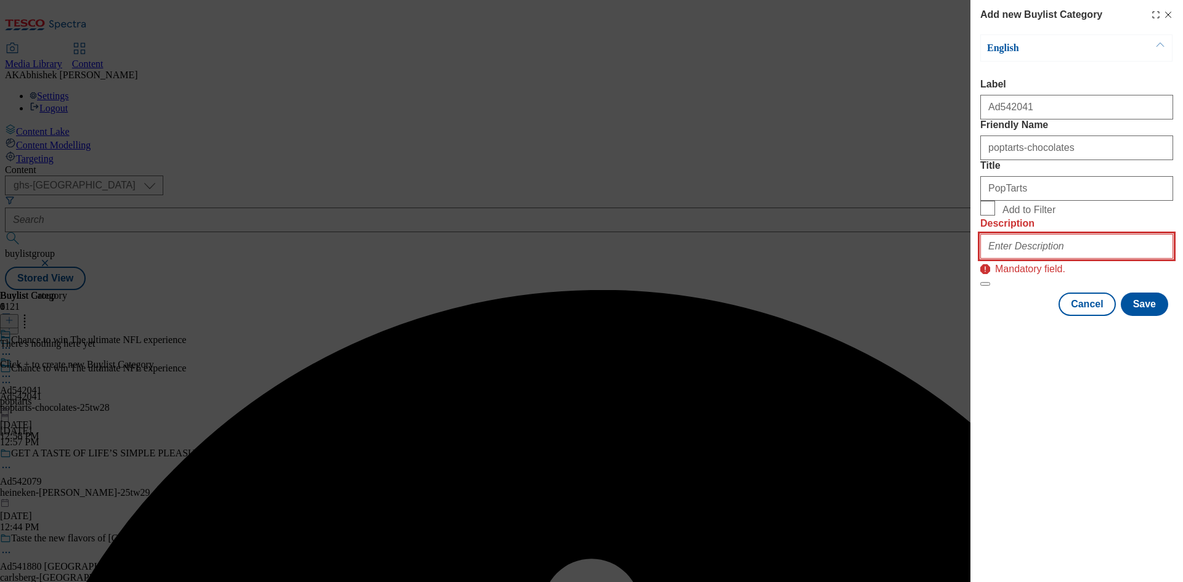
click at [1056, 259] on input "Description" at bounding box center [1077, 246] width 193 height 25
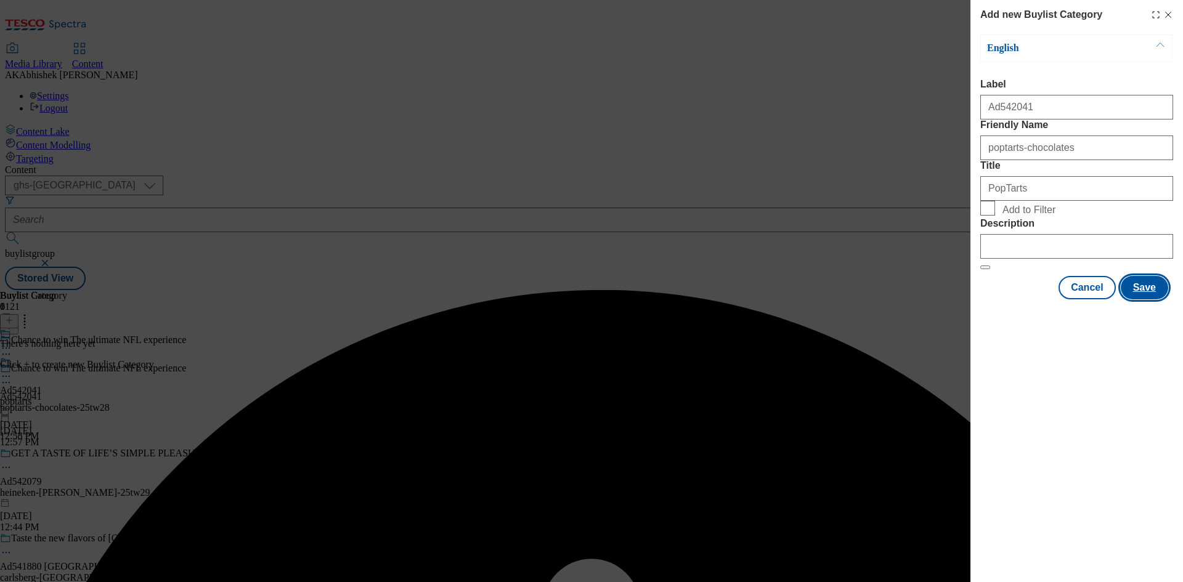
click at [1160, 300] on button "Save" at bounding box center [1144, 287] width 47 height 23
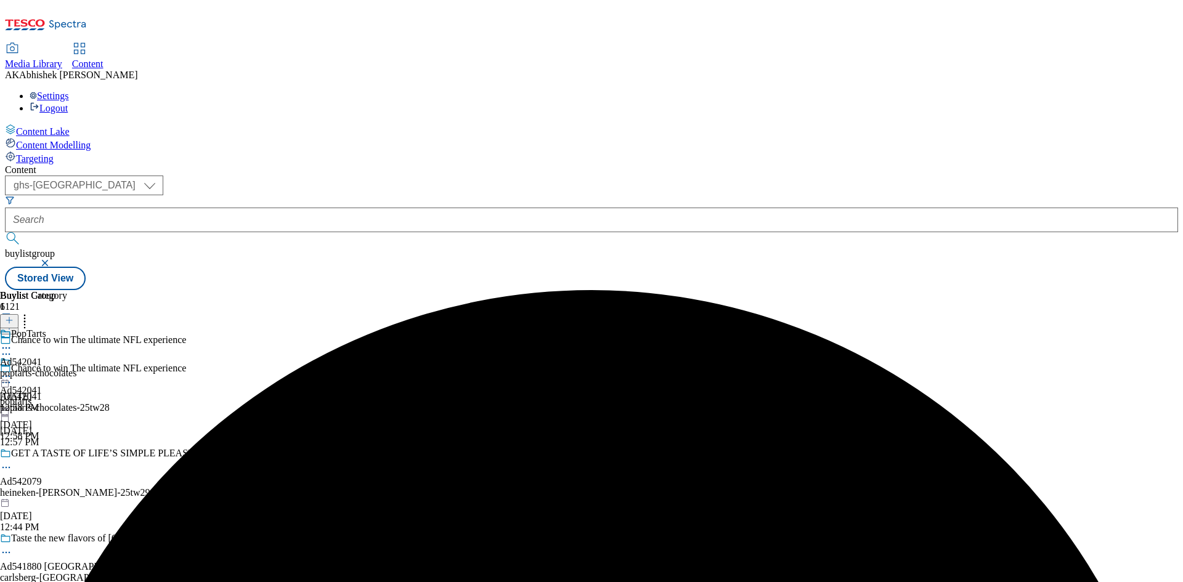
click at [76, 368] on div "poptarts-chocolates" at bounding box center [38, 373] width 76 height 11
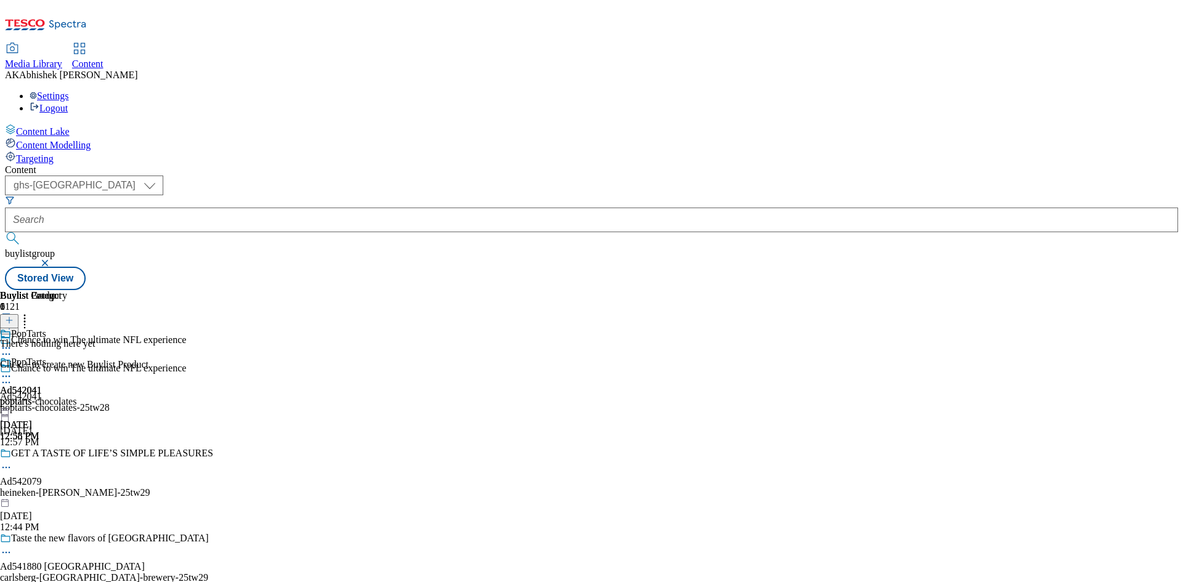
click at [14, 316] on icon at bounding box center [9, 320] width 9 height 9
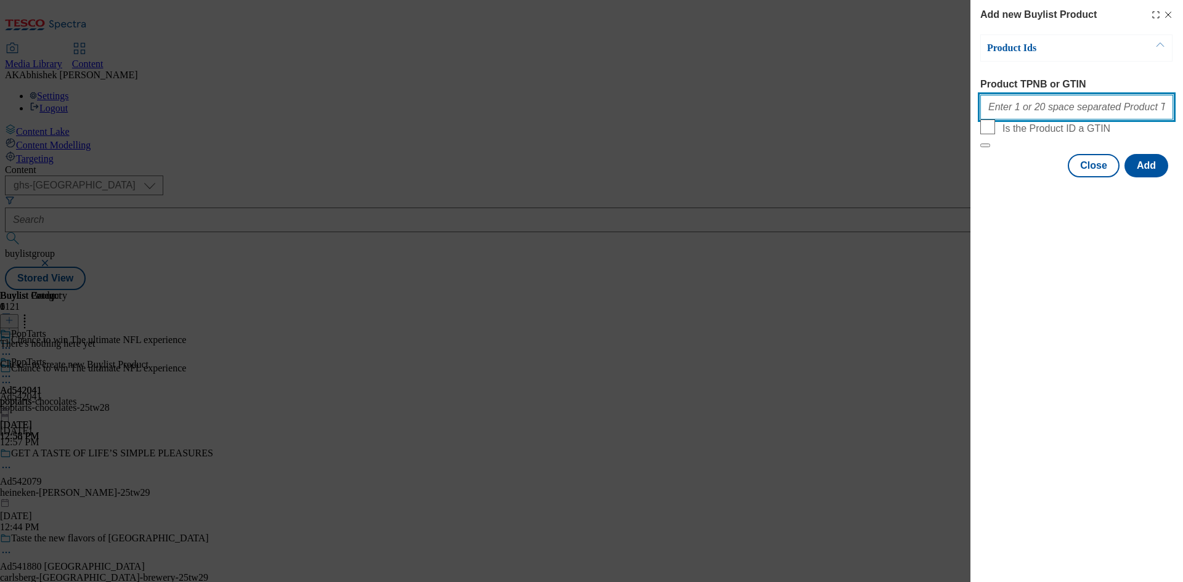
click at [1037, 99] on input "Product TPNB or GTIN" at bounding box center [1077, 107] width 193 height 25
paste input "poptarts-chocolates"
type input "poptarts-chocolates"
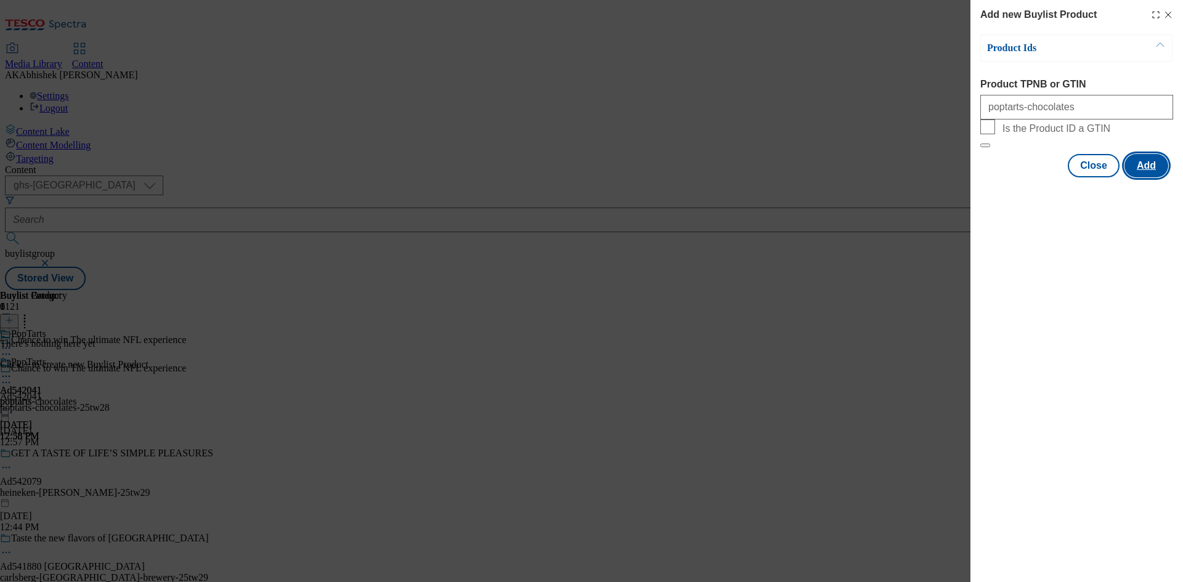
click at [1159, 178] on button "Add" at bounding box center [1147, 165] width 44 height 23
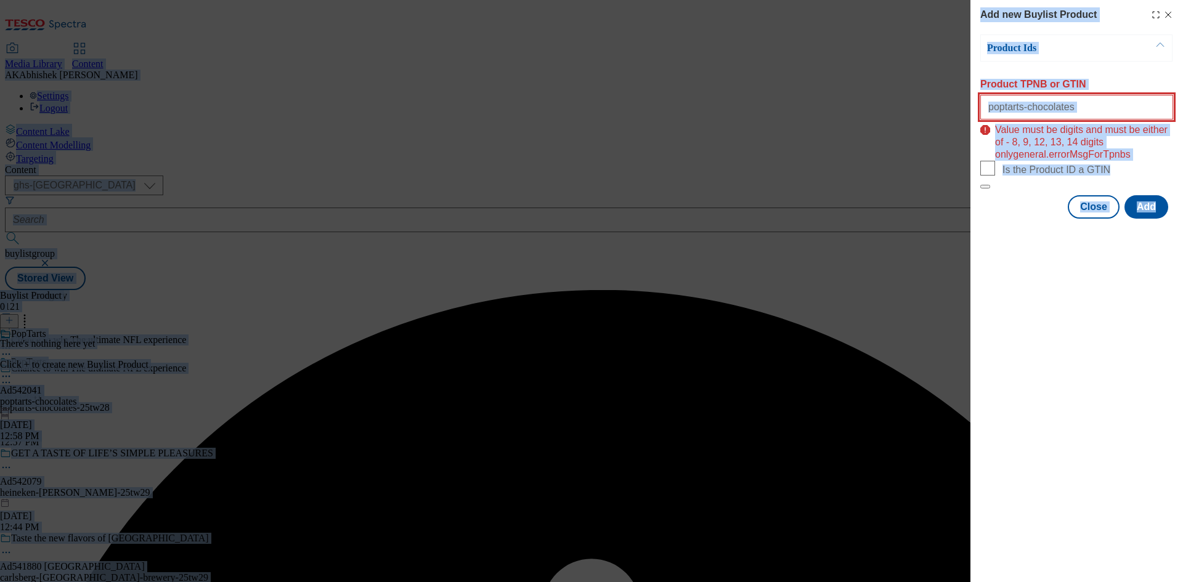
click at [1054, 105] on input "poptarts-chocolates" at bounding box center [1077, 107] width 193 height 25
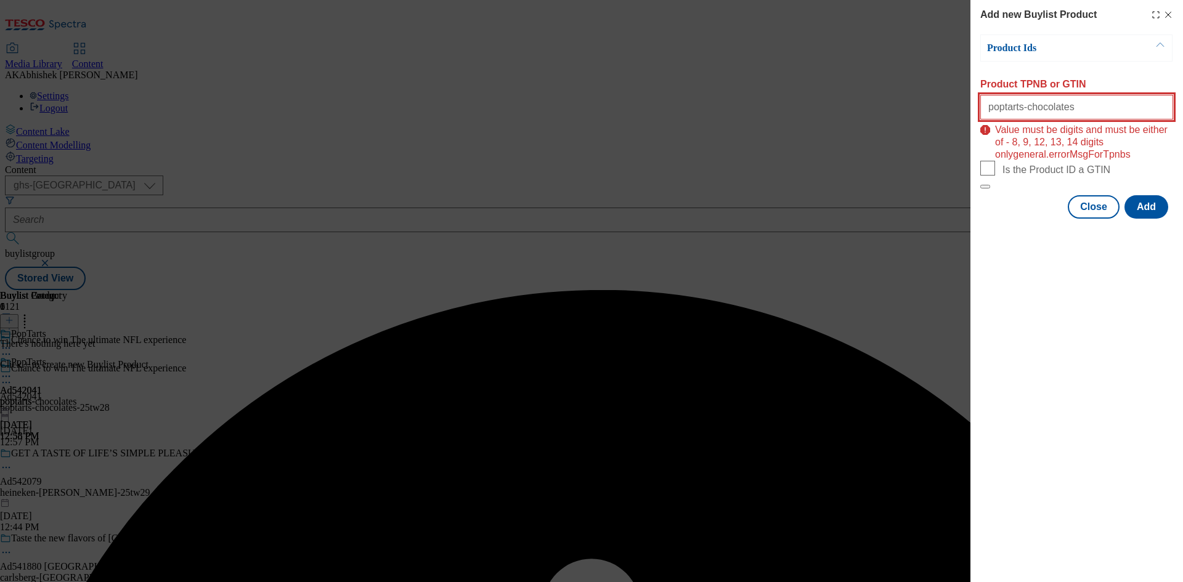
paste input "97268860"
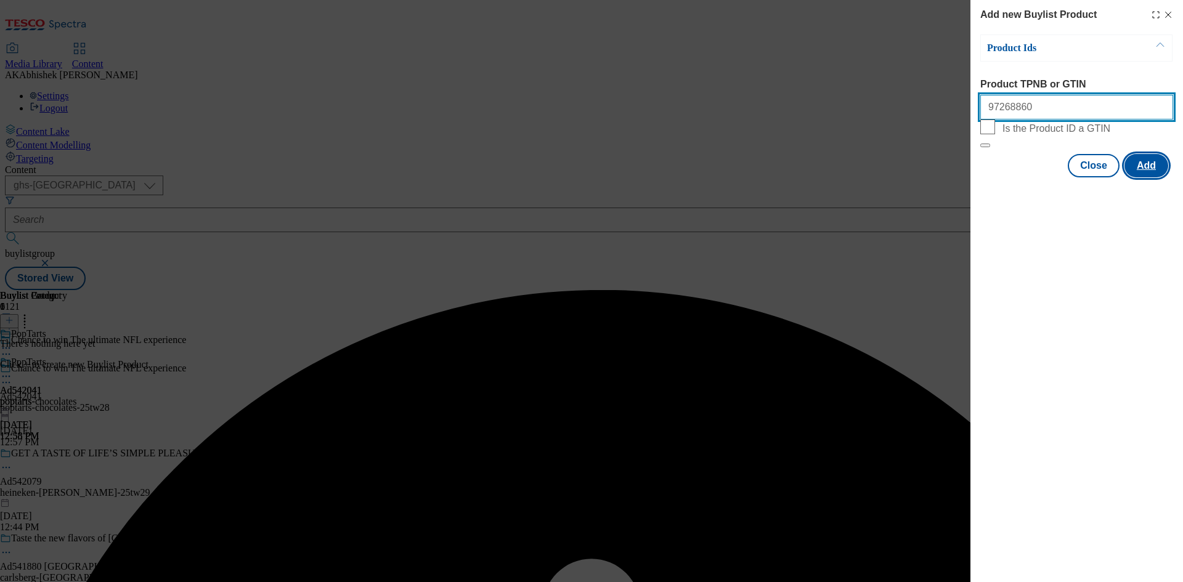
type input "97268860"
click at [1148, 178] on button "Add" at bounding box center [1147, 165] width 44 height 23
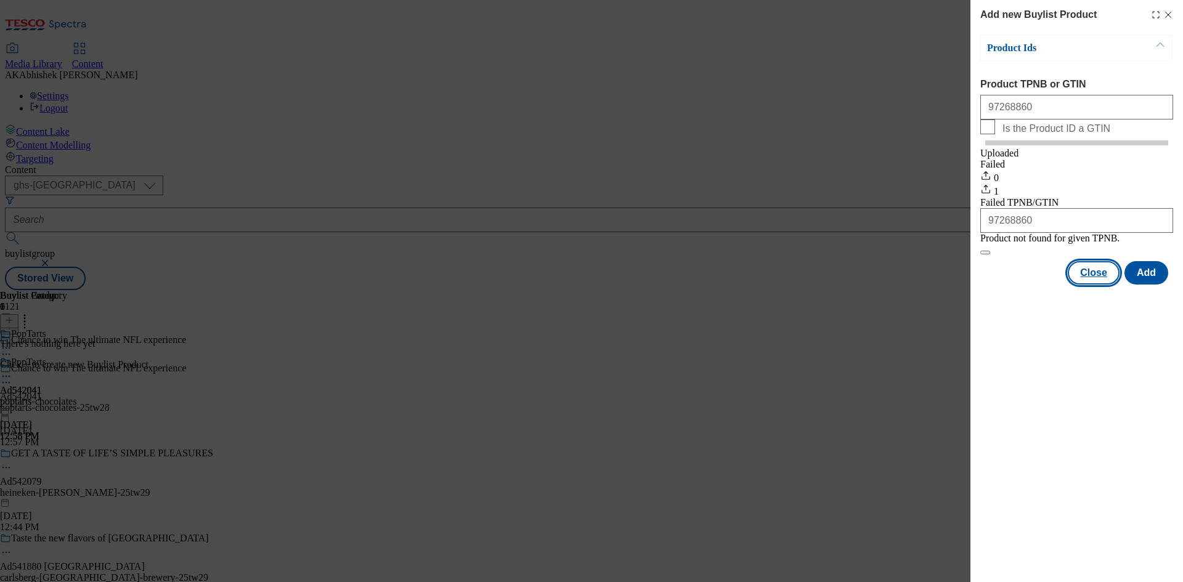
click at [1096, 285] on button "Close" at bounding box center [1094, 272] width 52 height 23
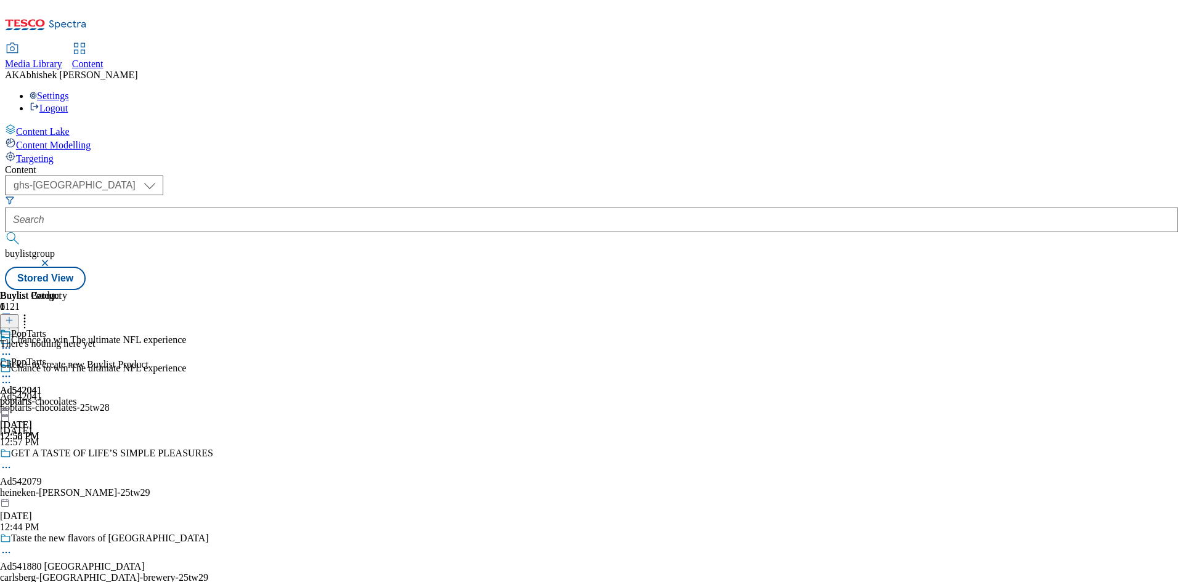
click at [12, 370] on icon at bounding box center [6, 376] width 12 height 12
click at [18, 314] on button at bounding box center [9, 321] width 18 height 14
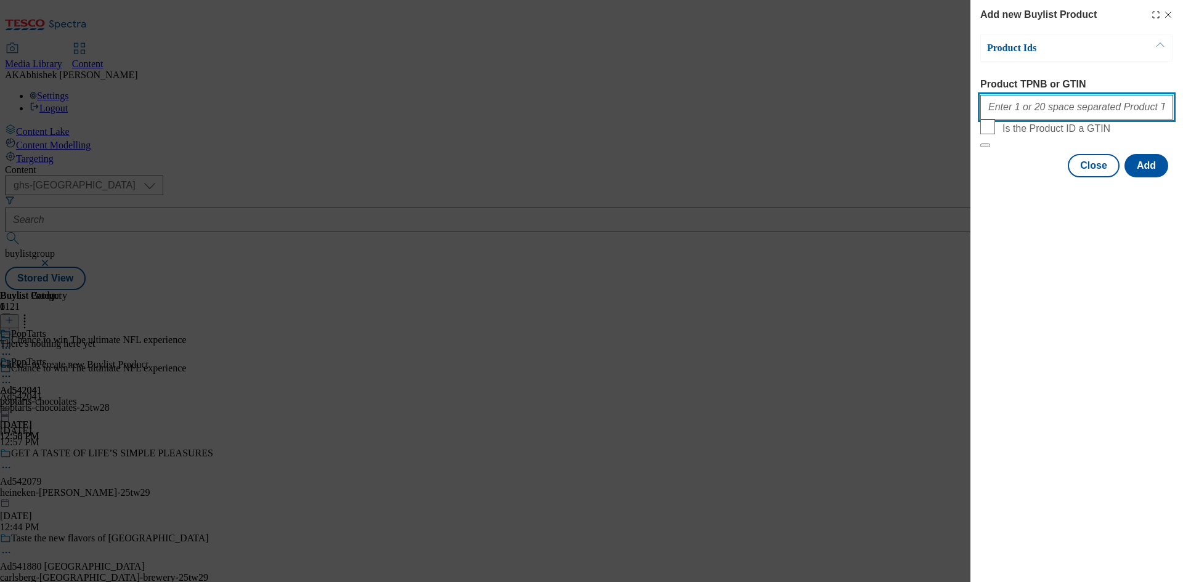
click at [1082, 119] on input "Product TPNB or GTIN" at bounding box center [1077, 107] width 193 height 25
paste input "97268860"
type input "97268860"
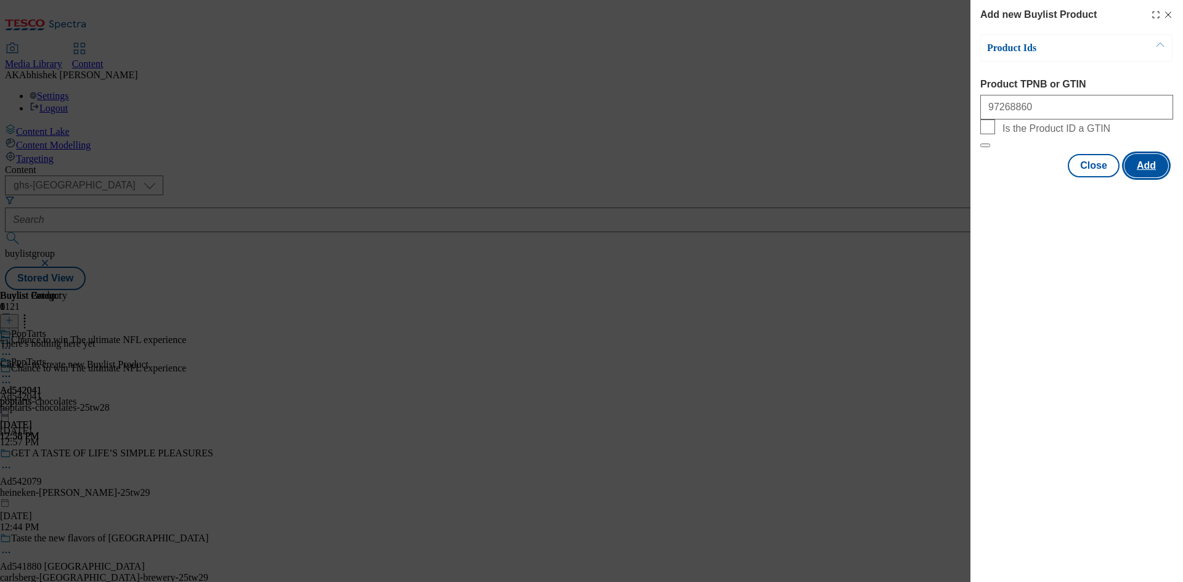
click at [1152, 178] on button "Add" at bounding box center [1147, 165] width 44 height 23
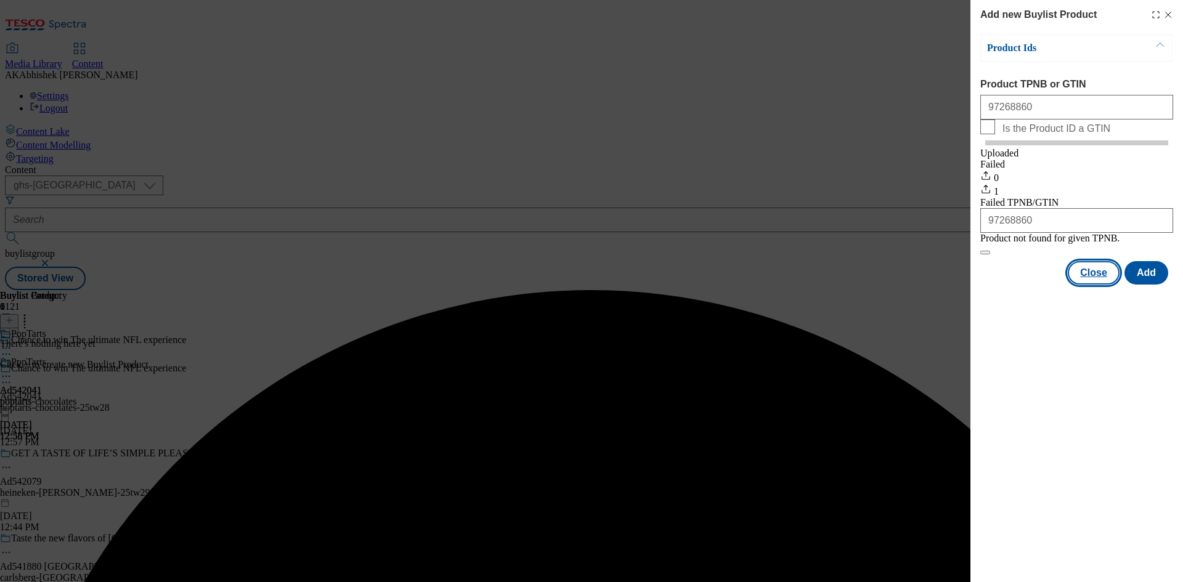
click at [1100, 285] on button "Close" at bounding box center [1094, 272] width 52 height 23
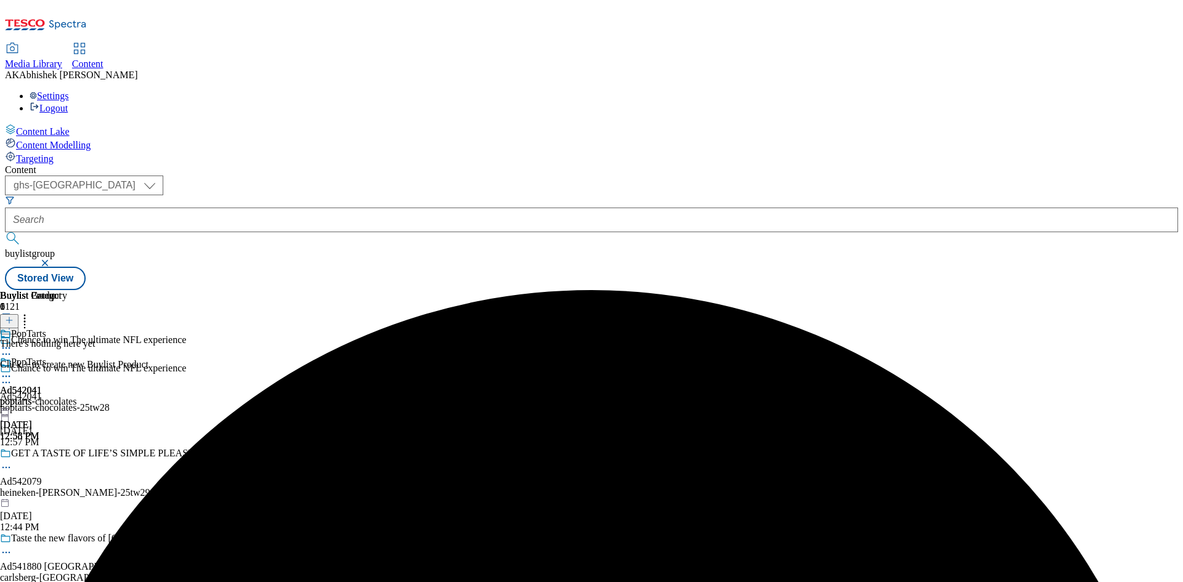
click at [12, 370] on icon at bounding box center [6, 376] width 12 height 12
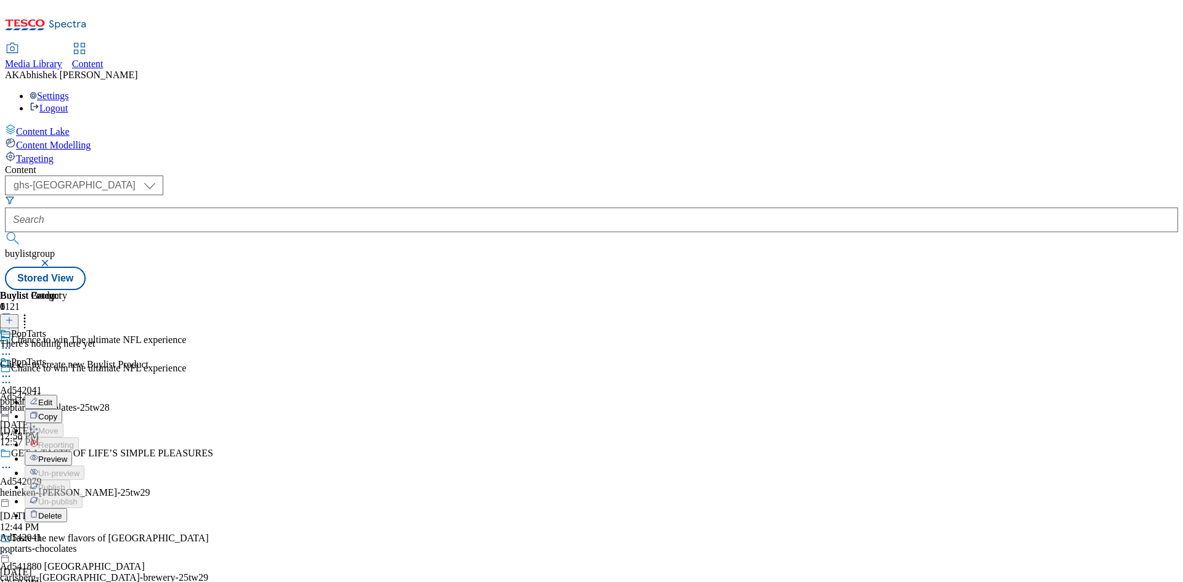
click at [67, 455] on span "Preview" at bounding box center [52, 459] width 29 height 9
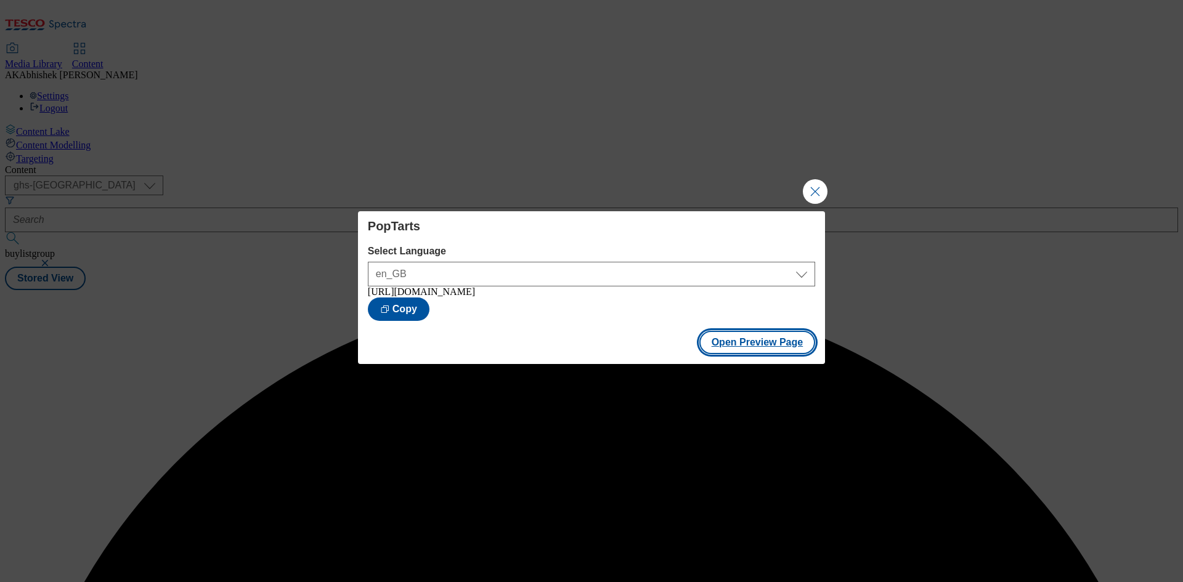
click at [731, 348] on button "Open Preview Page" at bounding box center [758, 342] width 116 height 23
